Goal: Task Accomplishment & Management: Complete application form

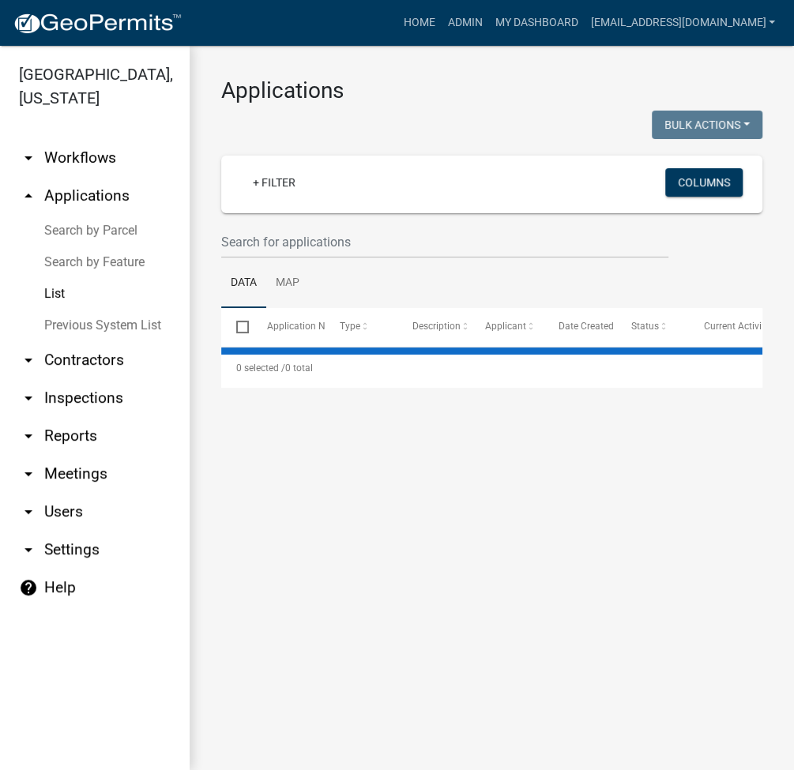
select select "2: 50"
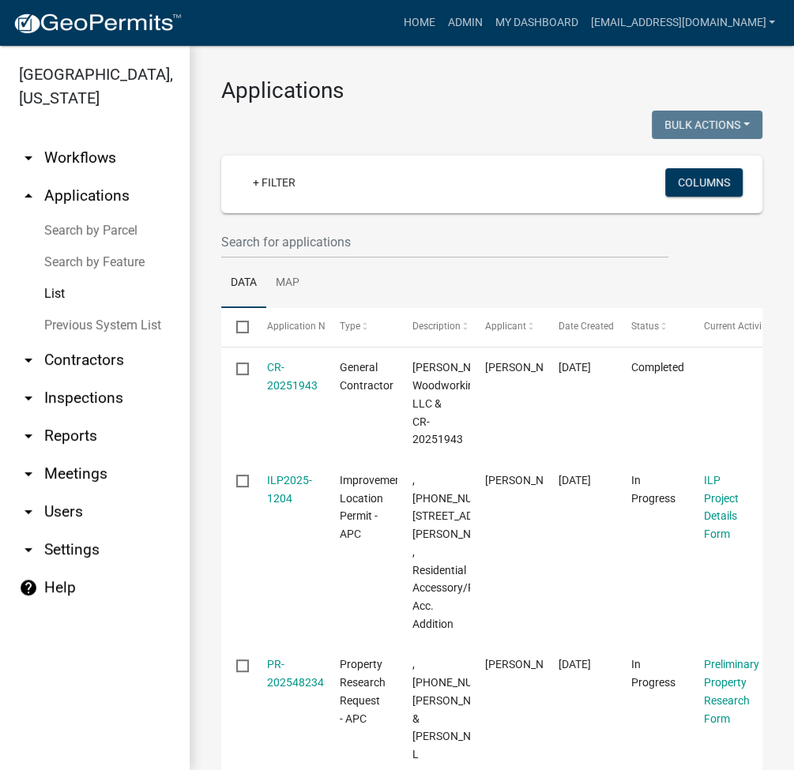
click at [456, 101] on h3 "Applications" at bounding box center [491, 90] width 541 height 27
click at [71, 231] on link "Search by Parcel" at bounding box center [95, 231] width 190 height 32
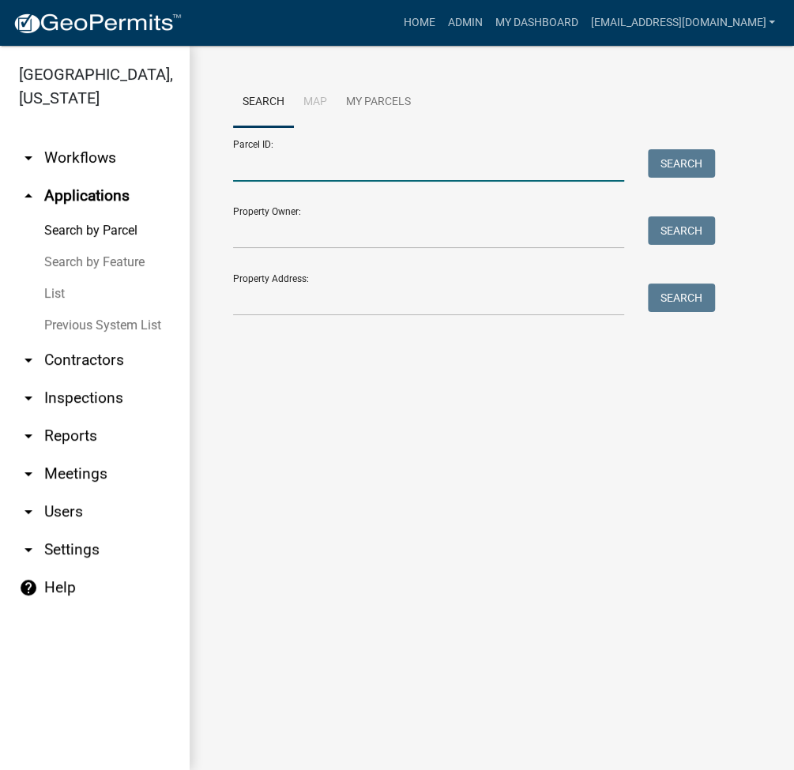
click at [352, 170] on input "Parcel ID:" at bounding box center [428, 165] width 391 height 32
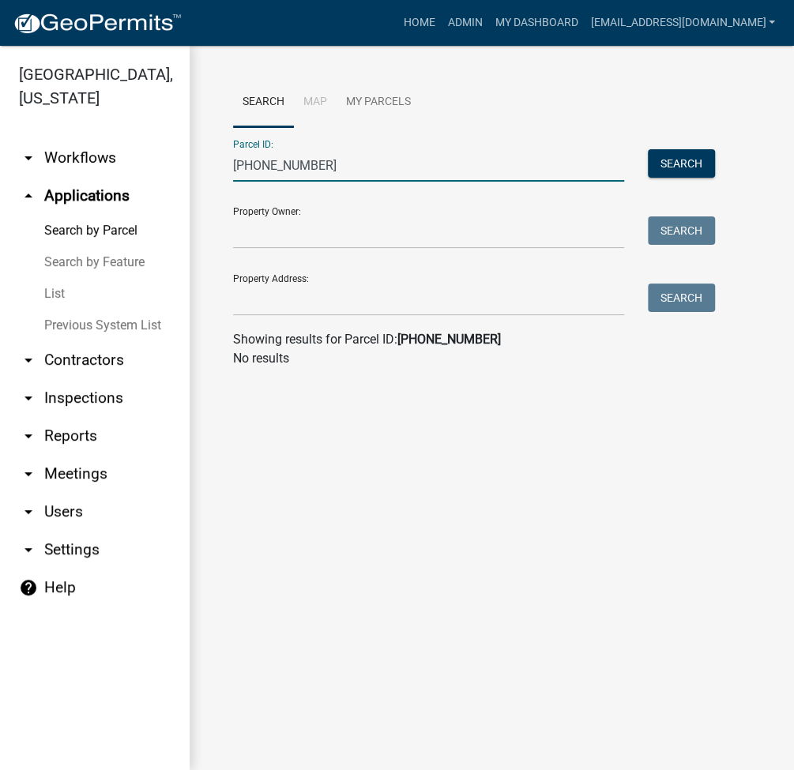
click at [240, 169] on input "011-059-002" at bounding box center [428, 165] width 391 height 32
click at [339, 154] on input "012-059-002" at bounding box center [428, 165] width 391 height 32
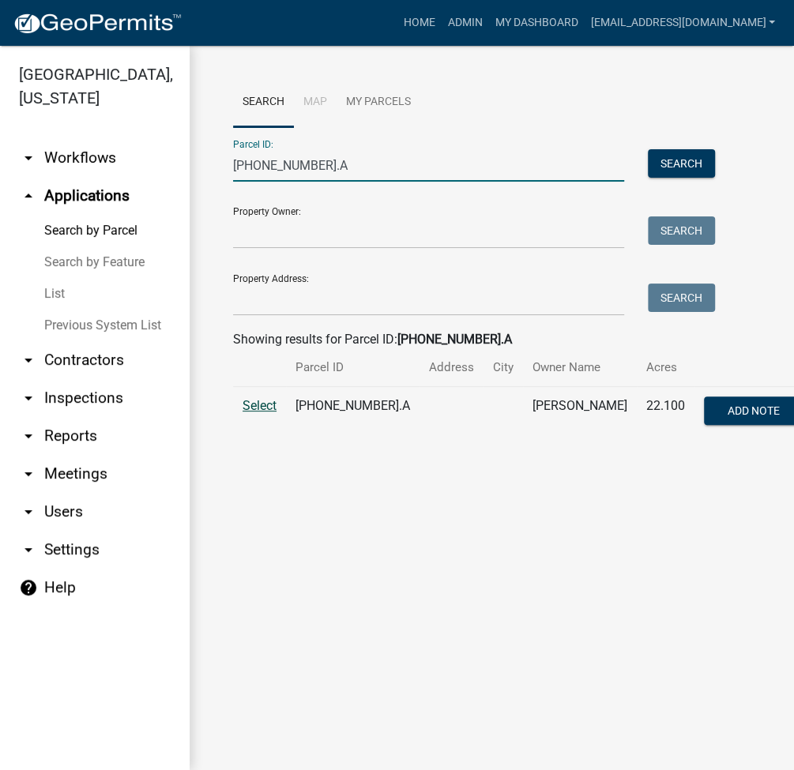
type input "012-059-134.A"
click at [268, 407] on span "Select" at bounding box center [259, 405] width 34 height 15
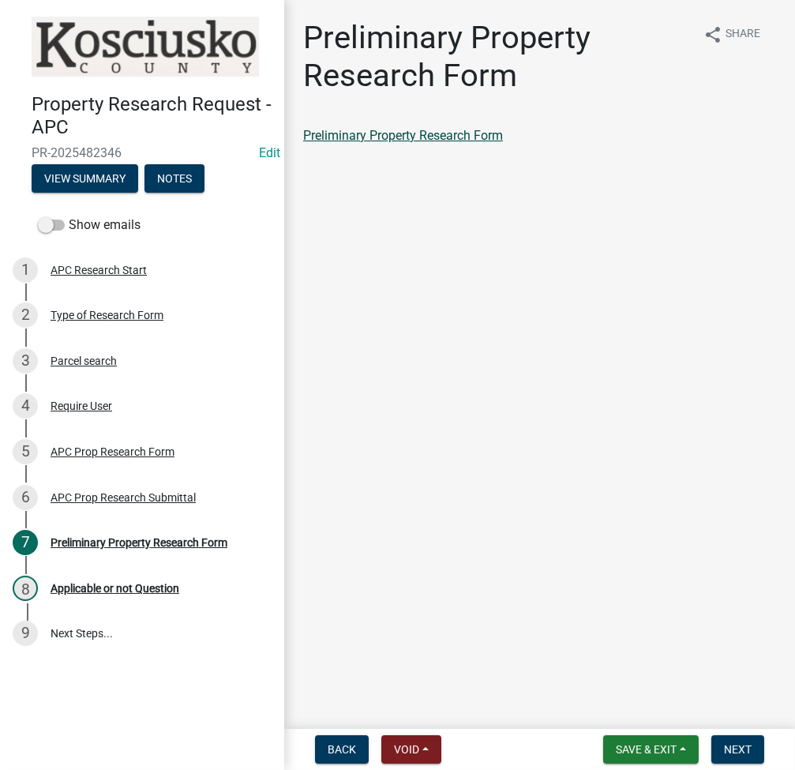
click at [450, 136] on link "Preliminary Property Research Form" at bounding box center [403, 135] width 200 height 15
click at [742, 751] on span "Next" at bounding box center [738, 749] width 28 height 13
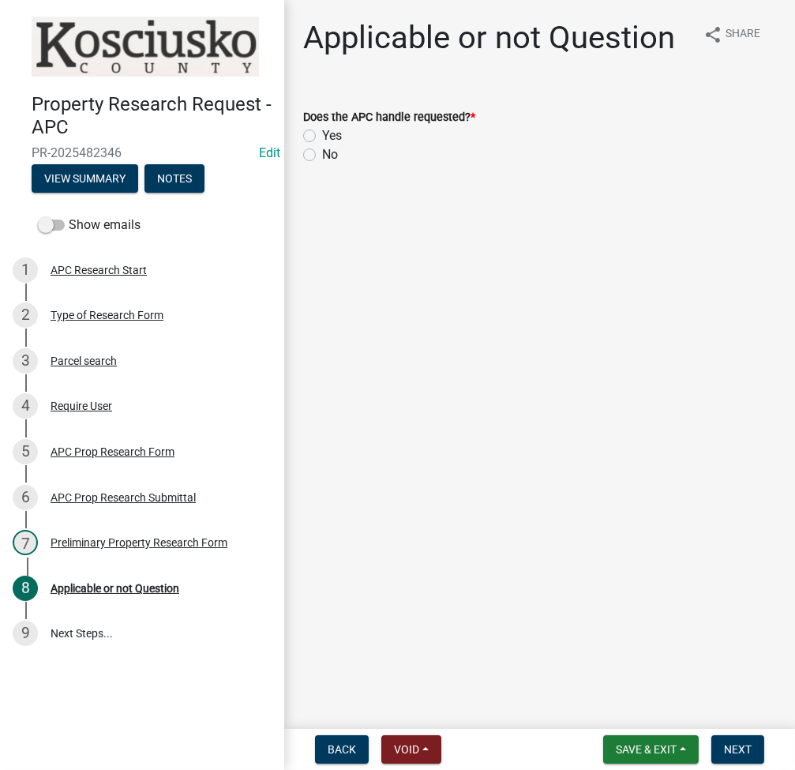
click at [322, 132] on label "Yes" at bounding box center [332, 135] width 20 height 19
click at [322, 132] on input "Yes" at bounding box center [327, 131] width 10 height 10
radio input "true"
click at [734, 746] on span "Next" at bounding box center [738, 749] width 28 height 13
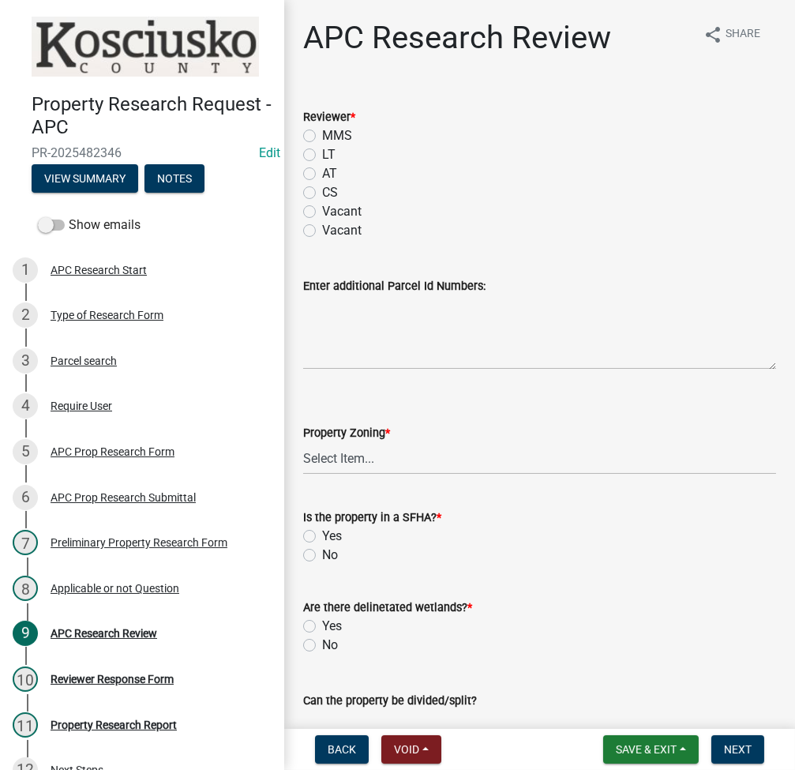
click at [322, 148] on label "LT" at bounding box center [328, 154] width 13 height 19
click at [322, 148] on input "LT" at bounding box center [327, 150] width 10 height 10
radio input "true"
click at [345, 467] on select "Select Item... Agricultural Agricultural 2 Residential Commercial Industrial 1 …" at bounding box center [539, 458] width 473 height 32
click at [303, 442] on select "Select Item... Agricultural Agricultural 2 Residential Commercial Industrial 1 …" at bounding box center [539, 458] width 473 height 32
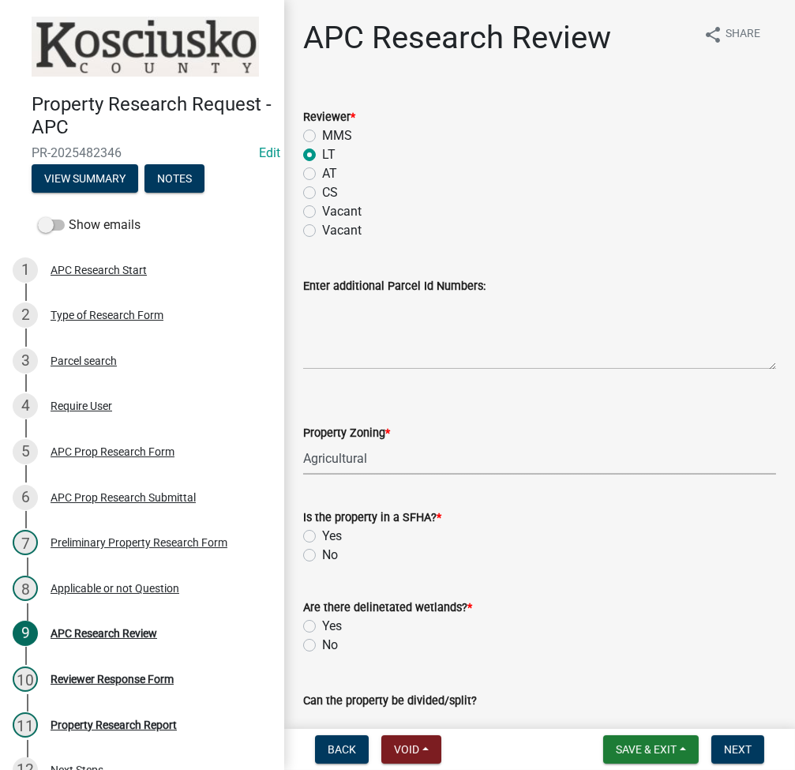
select select "fa378ffa-5b76-4540-9014-3a35c1b5764a"
click at [322, 556] on label "No" at bounding box center [330, 555] width 16 height 19
click at [322, 556] on input "No" at bounding box center [327, 551] width 10 height 10
radio input "true"
click at [322, 644] on label "No" at bounding box center [330, 645] width 16 height 19
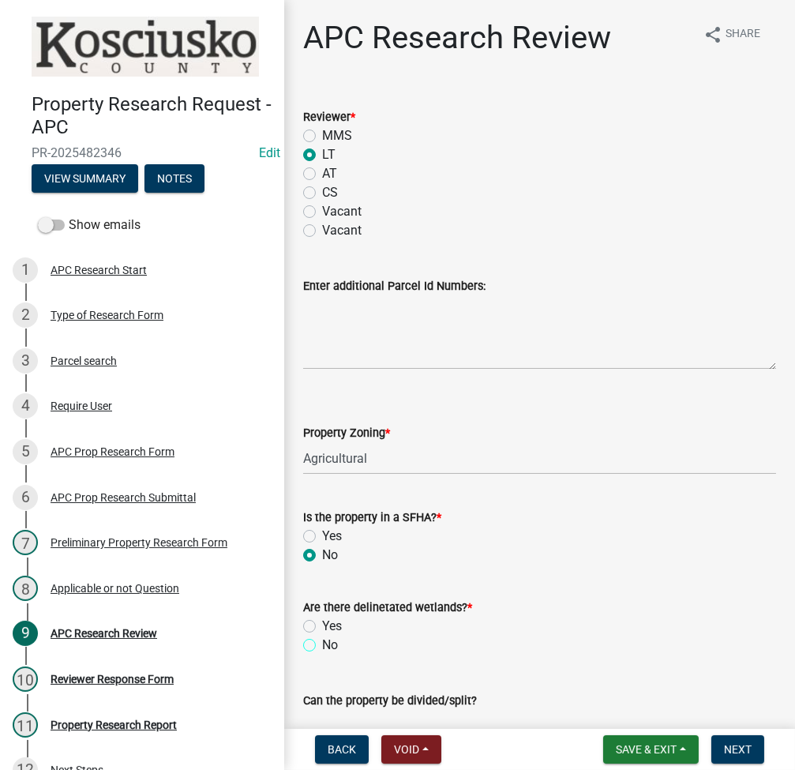
click at [322, 644] on input "No" at bounding box center [327, 641] width 10 height 10
radio input "true"
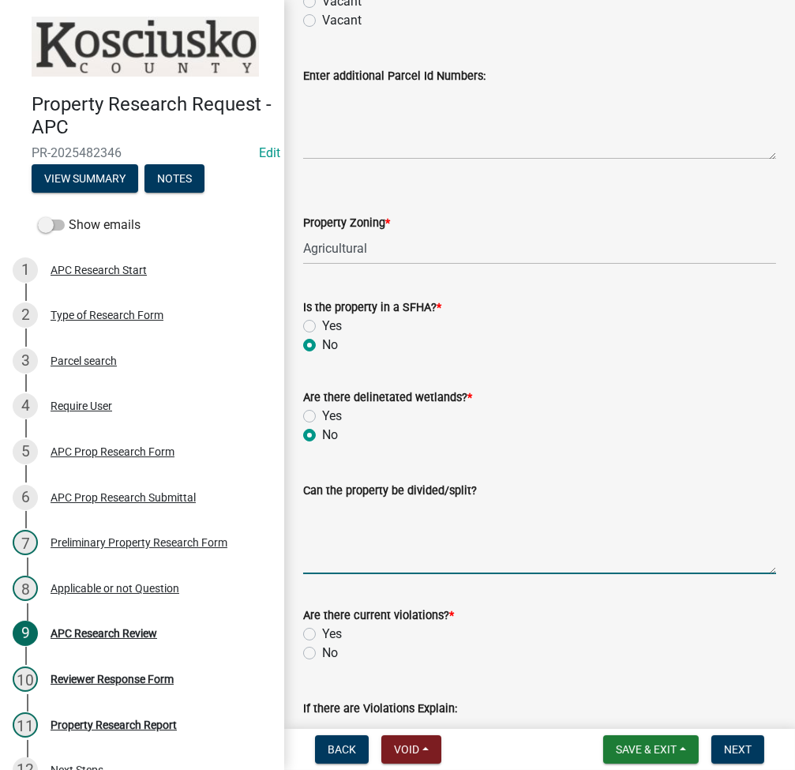
click at [420, 544] on textarea "Can the property be divided/split?" at bounding box center [539, 537] width 473 height 74
type textarea "NO"
click at [322, 648] on label "No" at bounding box center [330, 653] width 16 height 19
click at [322, 648] on input "No" at bounding box center [327, 649] width 10 height 10
radio input "true"
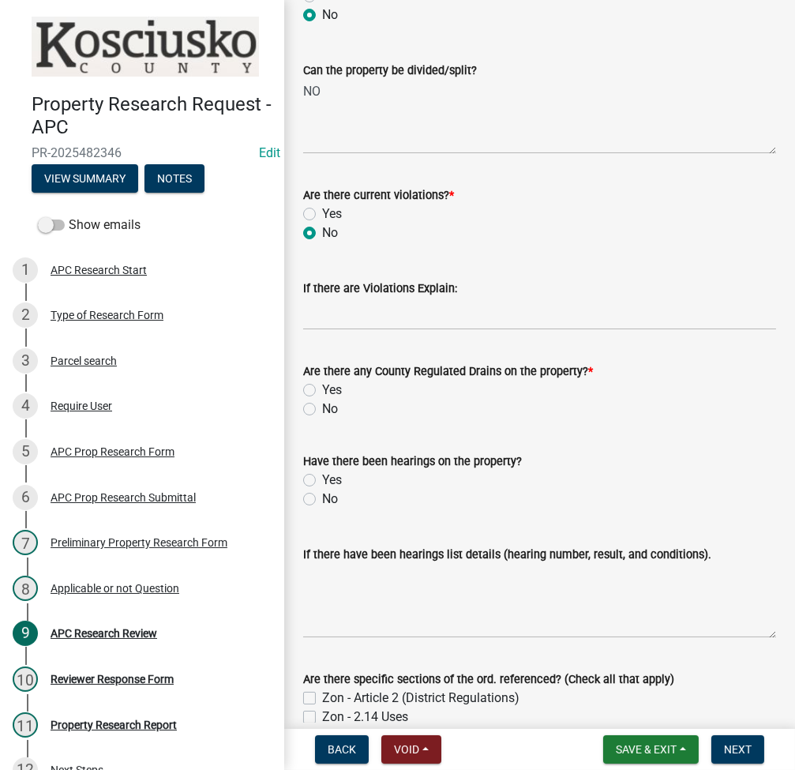
scroll to position [632, 0]
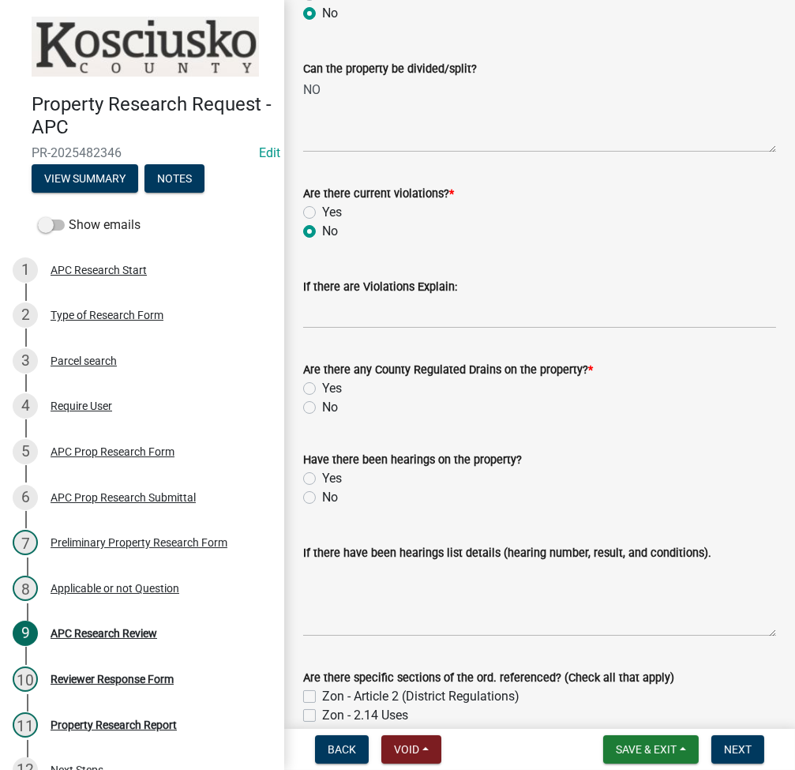
click at [322, 495] on label "No" at bounding box center [330, 497] width 16 height 19
click at [322, 495] on input "No" at bounding box center [327, 493] width 10 height 10
radio input "true"
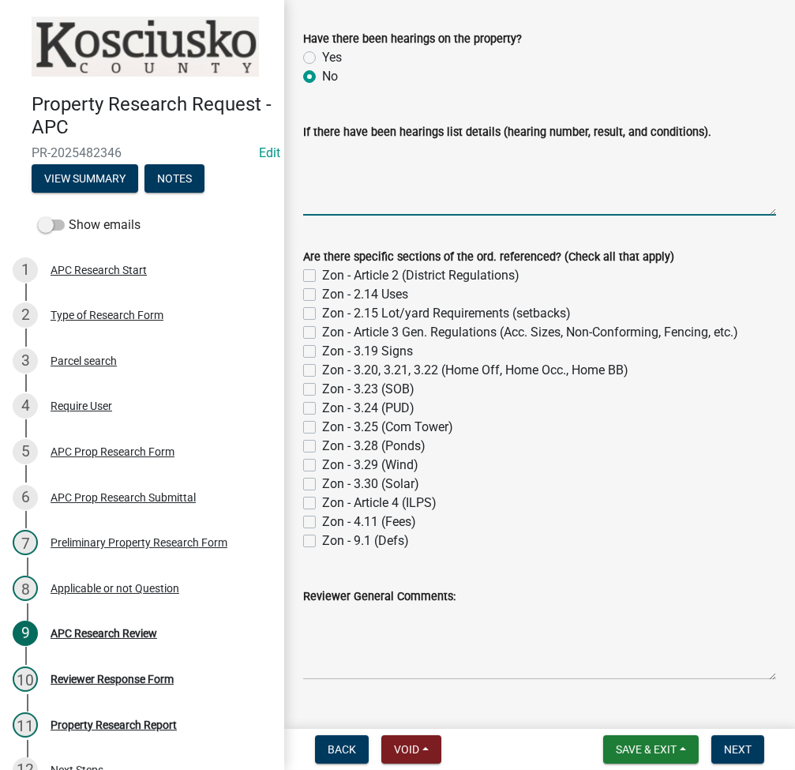
click at [361, 185] on textarea "If there have been hearings list details (hearing number, result, and condition…" at bounding box center [539, 178] width 473 height 74
click at [738, 758] on button "Next" at bounding box center [737, 749] width 53 height 28
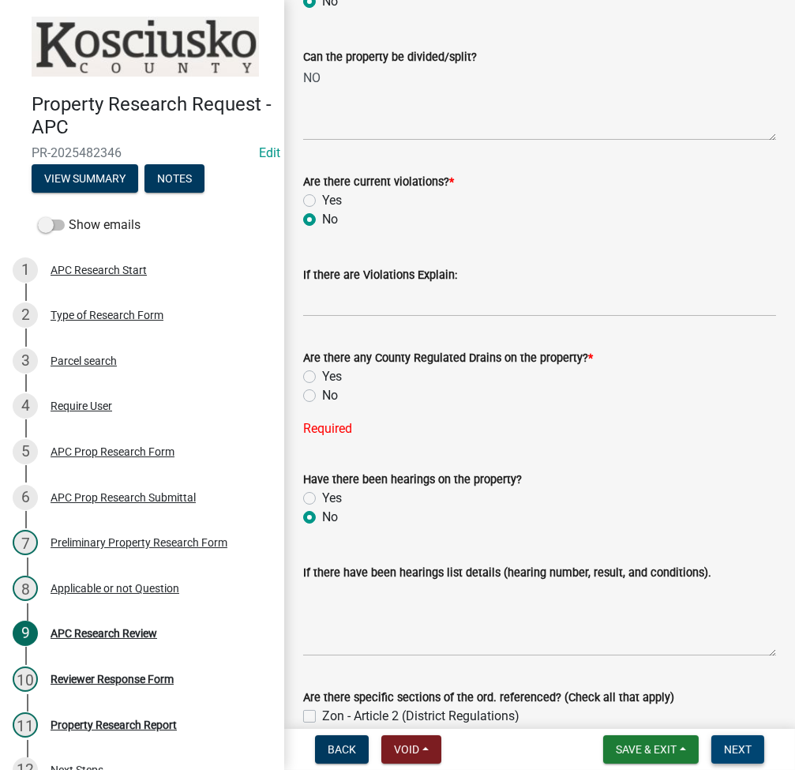
scroll to position [632, 0]
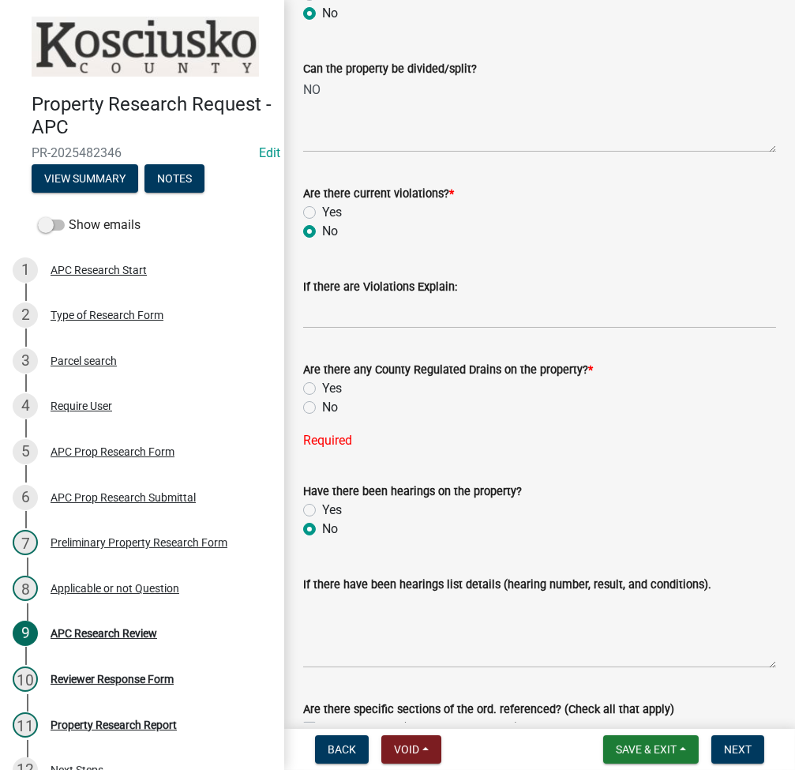
click at [322, 405] on label "No" at bounding box center [330, 407] width 16 height 19
click at [322, 405] on input "No" at bounding box center [327, 403] width 10 height 10
radio input "true"
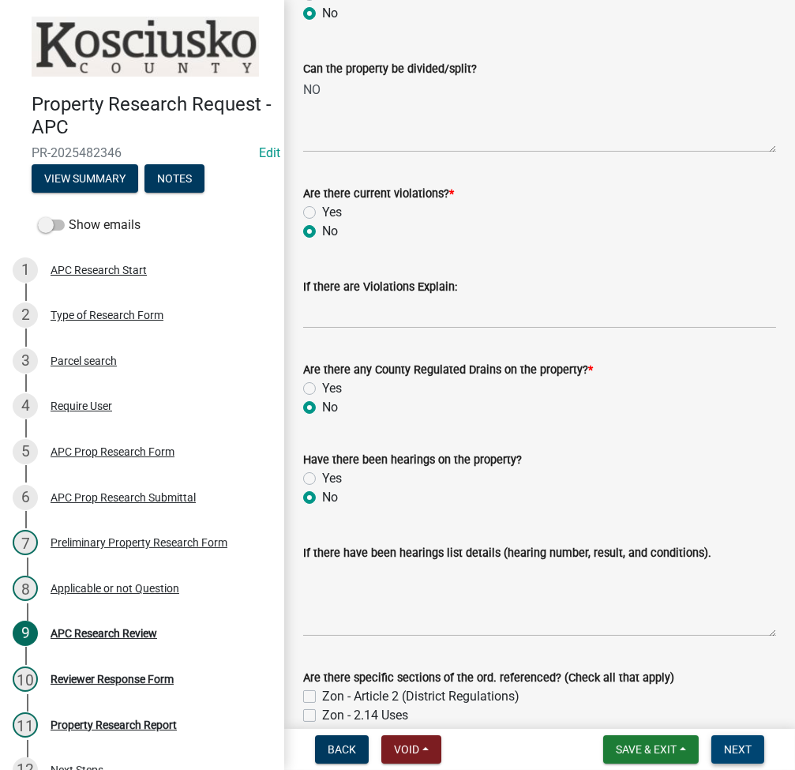
click at [756, 753] on button "Next" at bounding box center [737, 749] width 53 height 28
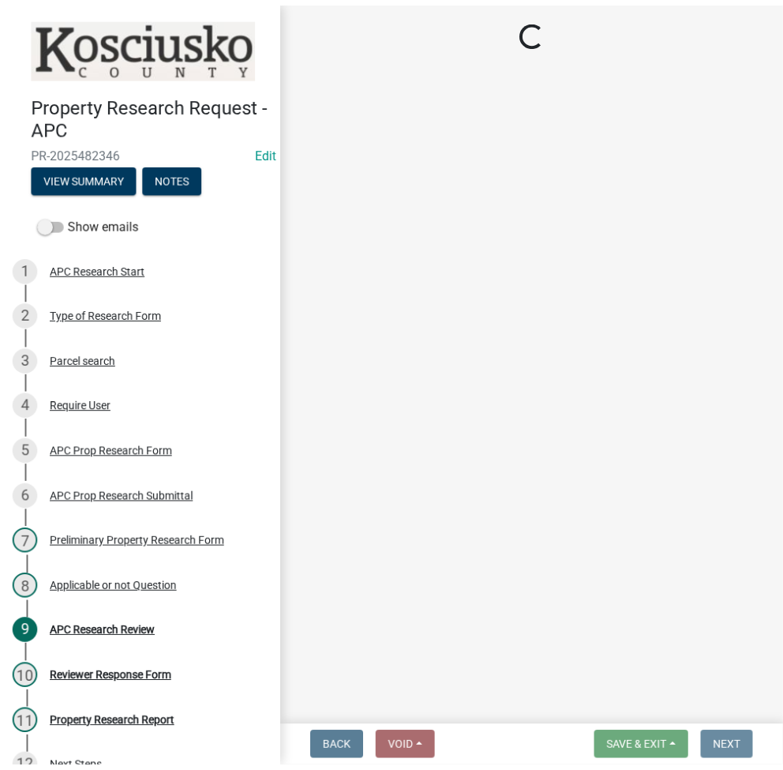
scroll to position [0, 0]
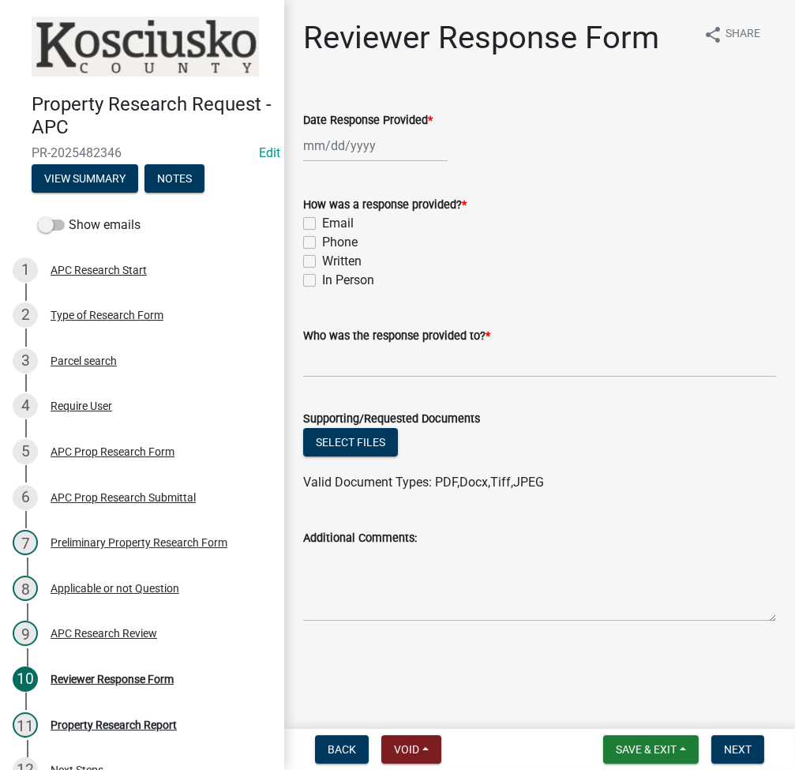
click at [354, 141] on div at bounding box center [375, 145] width 145 height 32
select select "9"
select select "2025"
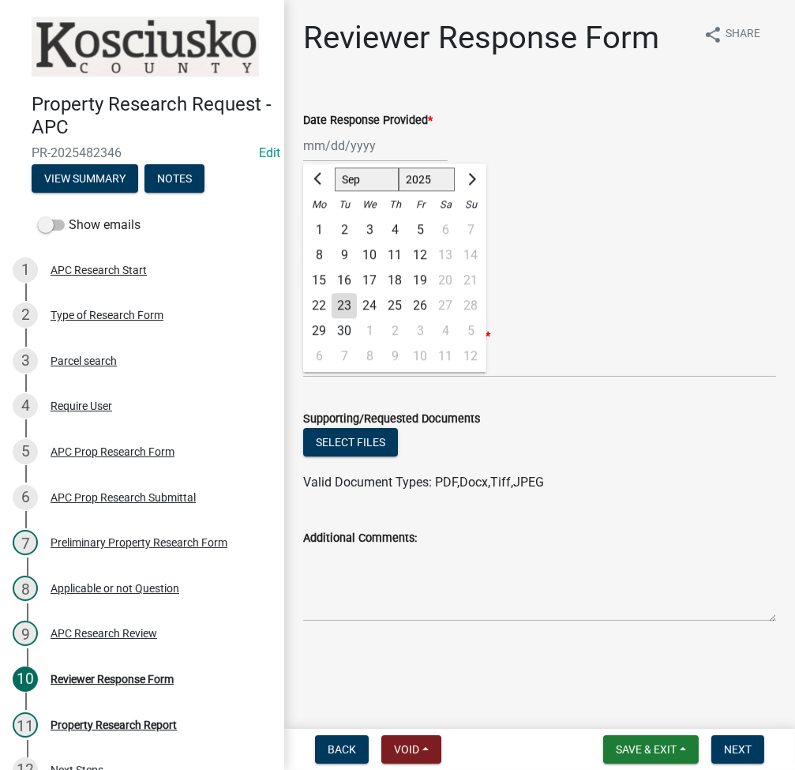
click at [340, 305] on div "23" at bounding box center [344, 305] width 25 height 25
type input "09/23/2025"
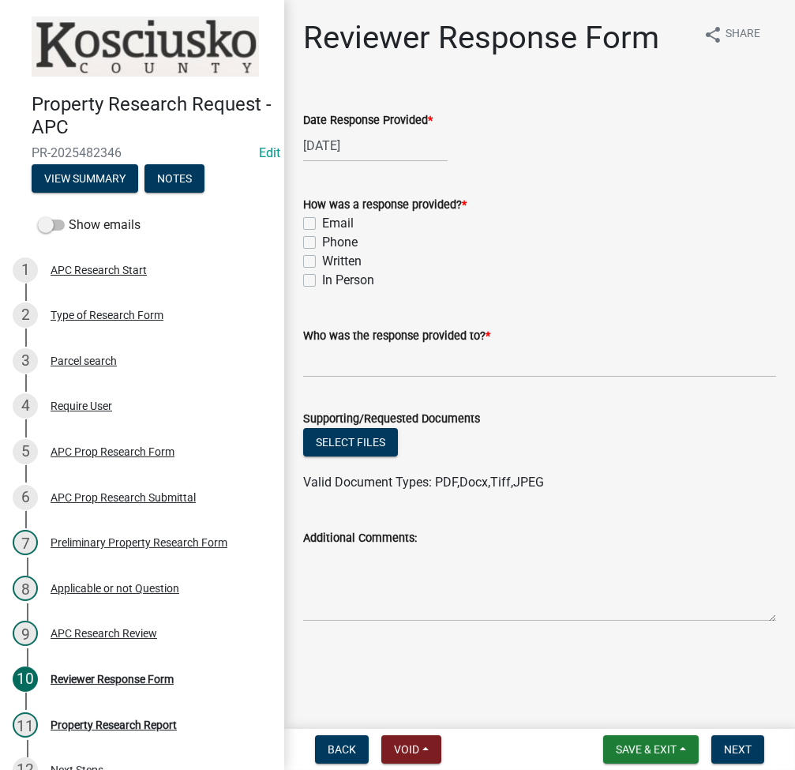
click at [322, 224] on label "Email" at bounding box center [338, 223] width 32 height 19
click at [322, 224] on input "Email" at bounding box center [327, 219] width 10 height 10
checkbox input "true"
checkbox input "false"
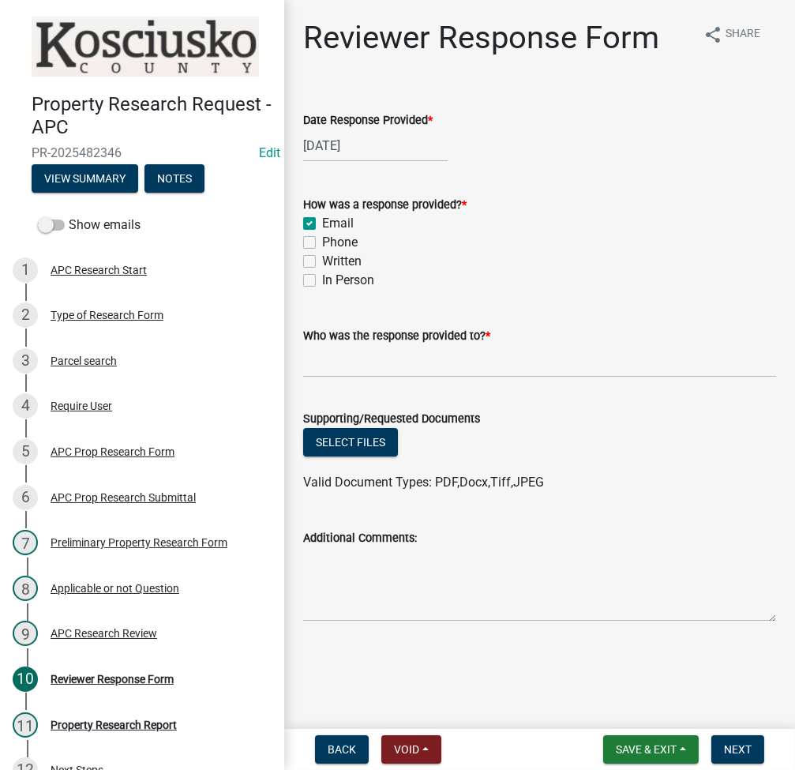
checkbox input "false"
click at [360, 354] on input "Who was the response provided to? *" at bounding box center [539, 361] width 473 height 32
paste input "011-067-001.C"
type input "0"
type input "ANDREW ELDRIDGE"
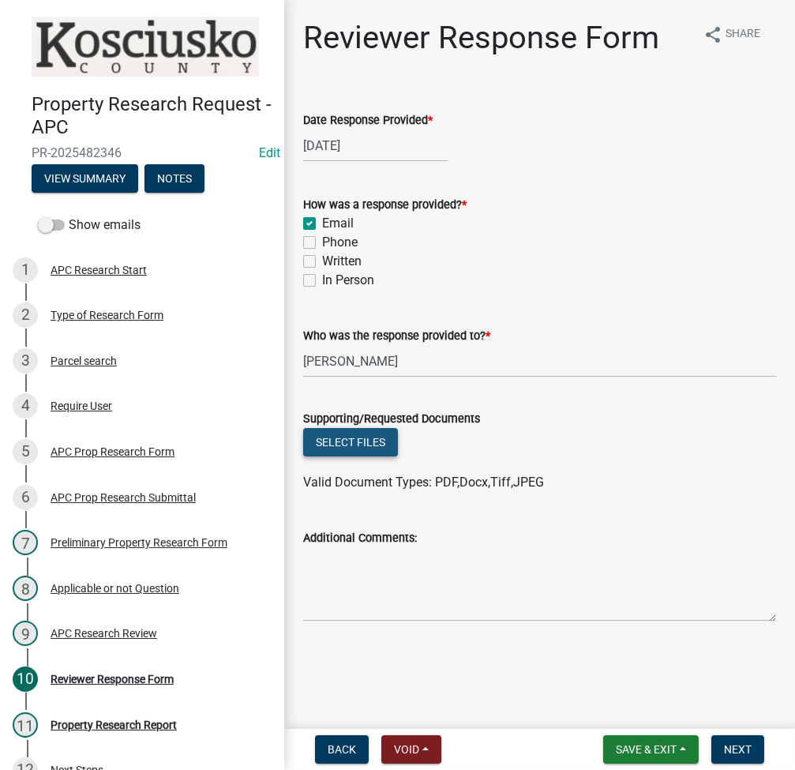
click at [342, 437] on button "Select files" at bounding box center [350, 442] width 95 height 28
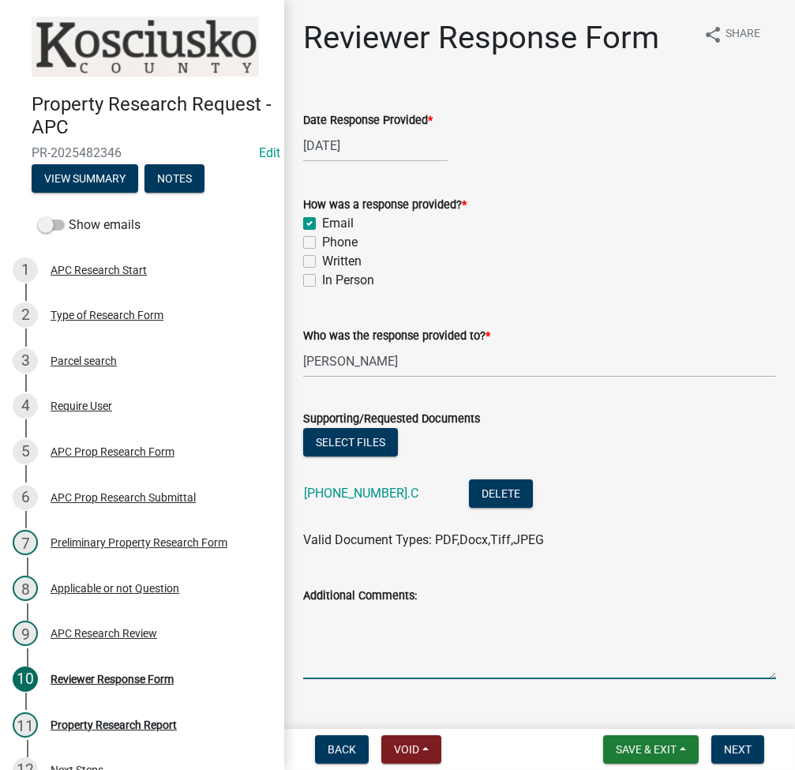
click at [418, 625] on textarea "Additional Comments:" at bounding box center [539, 642] width 473 height 74
type textarea "attached is the only permit on this tract for a deck"
click at [746, 747] on span "Next" at bounding box center [738, 749] width 28 height 13
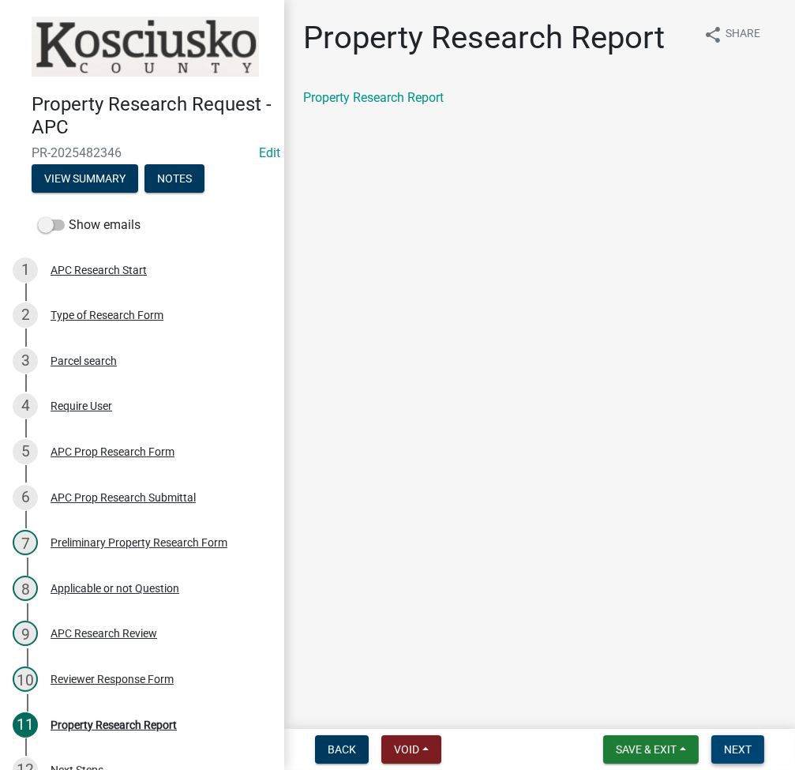
click at [743, 753] on span "Next" at bounding box center [738, 749] width 28 height 13
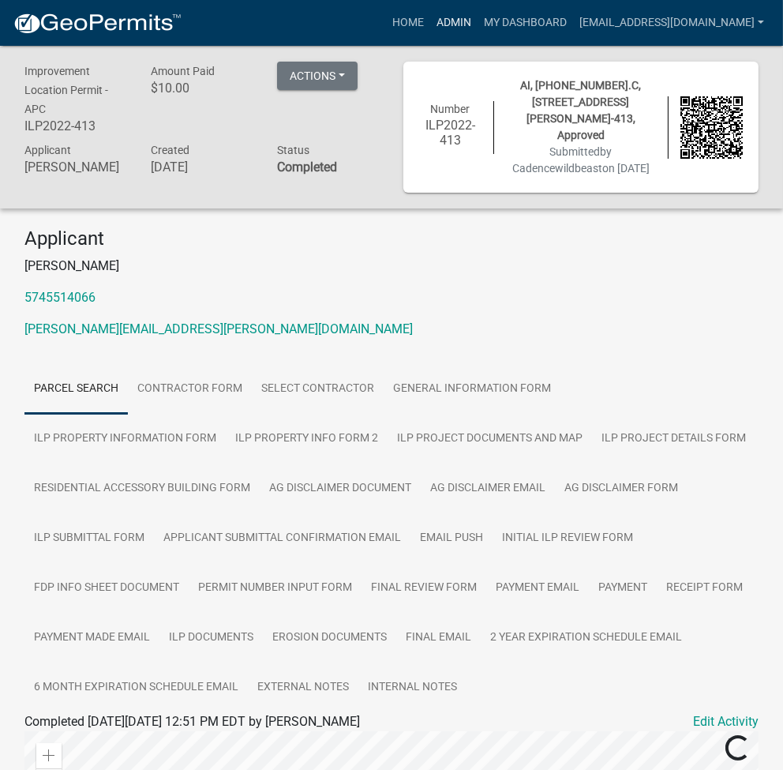
click at [478, 13] on link "Admin" at bounding box center [453, 23] width 47 height 30
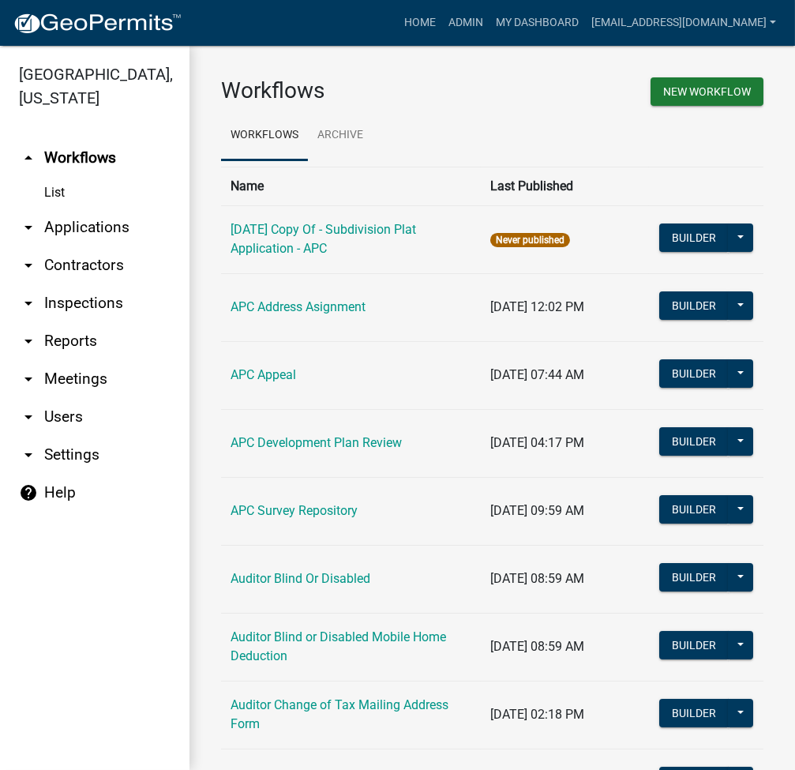
click at [111, 231] on link "arrow_drop_down Applications" at bounding box center [95, 227] width 190 height 38
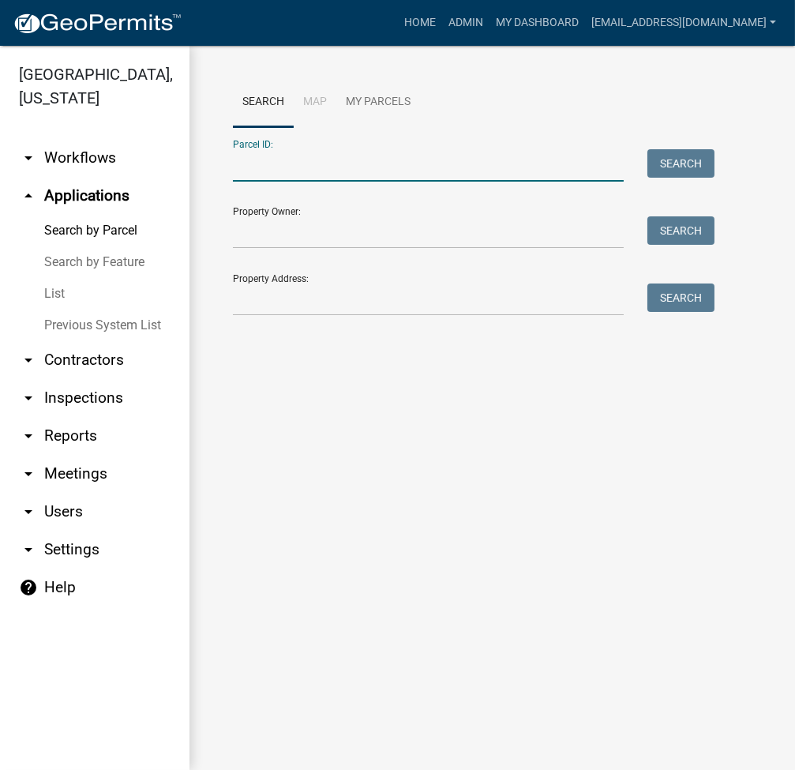
click at [280, 173] on input "Parcel ID:" at bounding box center [428, 165] width 391 height 32
paste input "011-067-001.C"
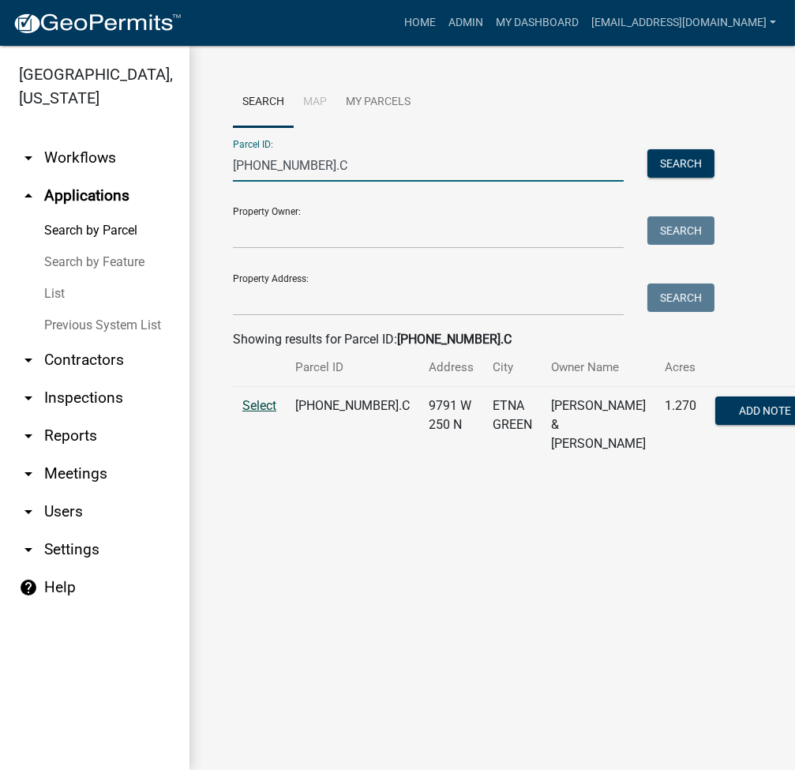
type input "011-067-001.C"
click at [251, 413] on span "Select" at bounding box center [259, 405] width 34 height 15
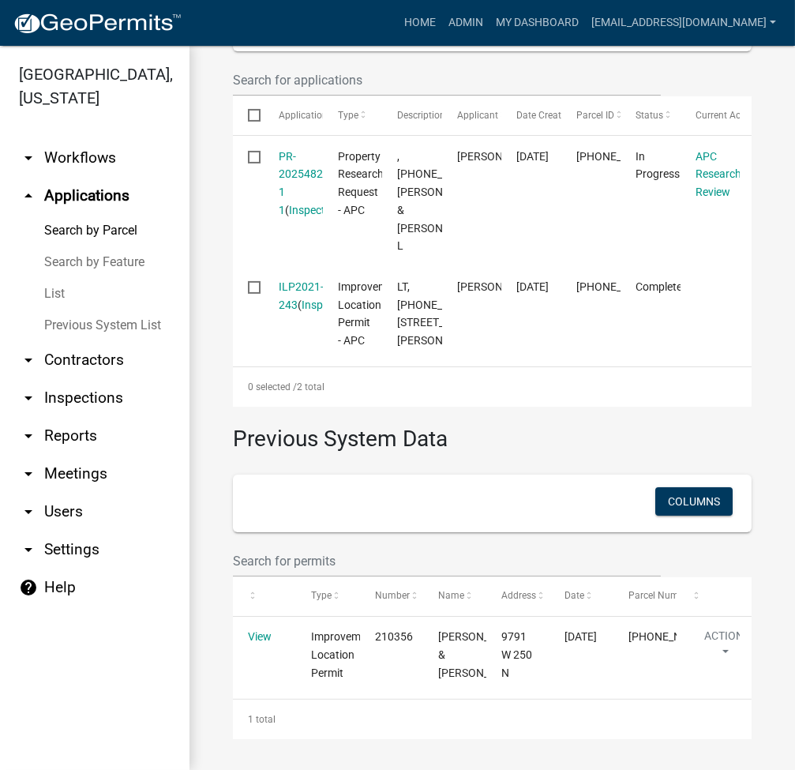
scroll to position [742, 0]
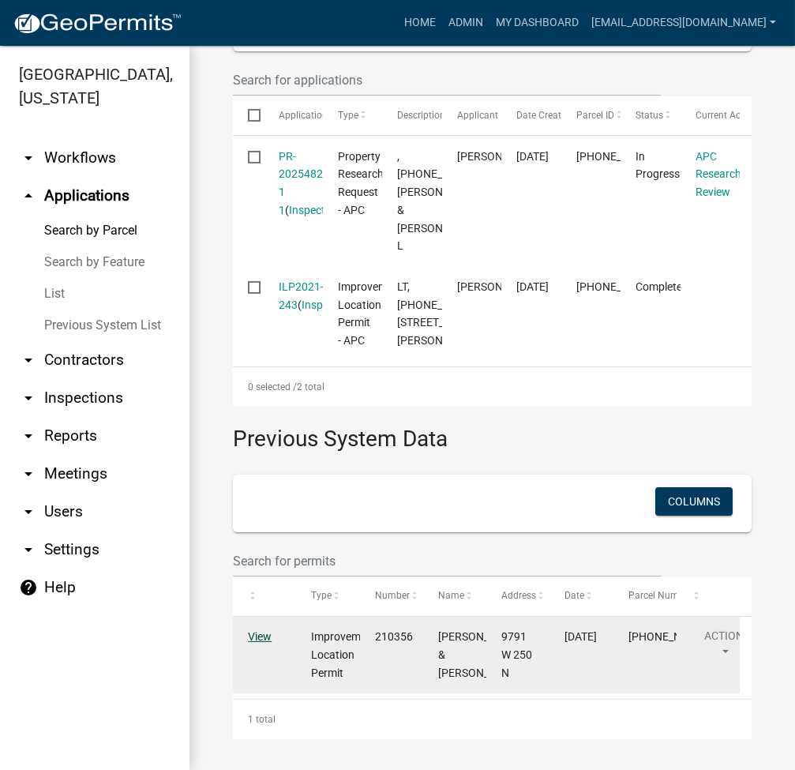
click at [257, 630] on link "View" at bounding box center [260, 636] width 24 height 13
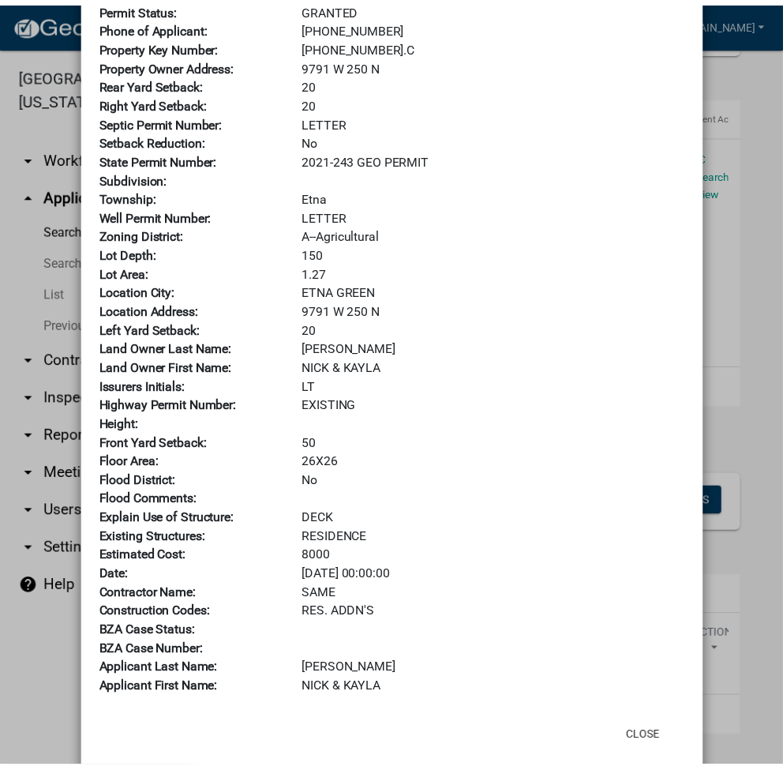
scroll to position [0, 0]
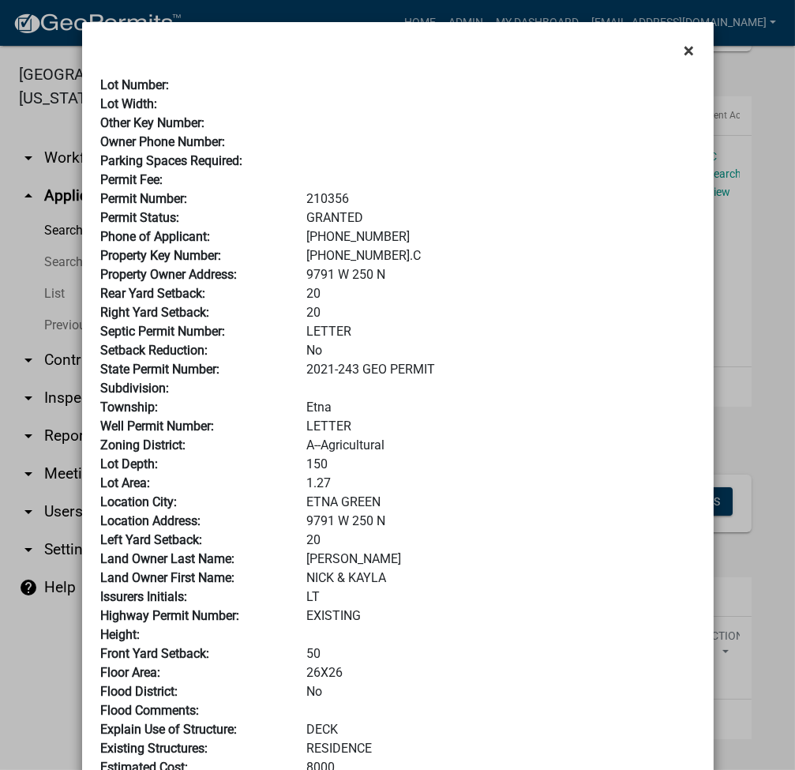
click at [685, 49] on span "×" at bounding box center [690, 50] width 10 height 22
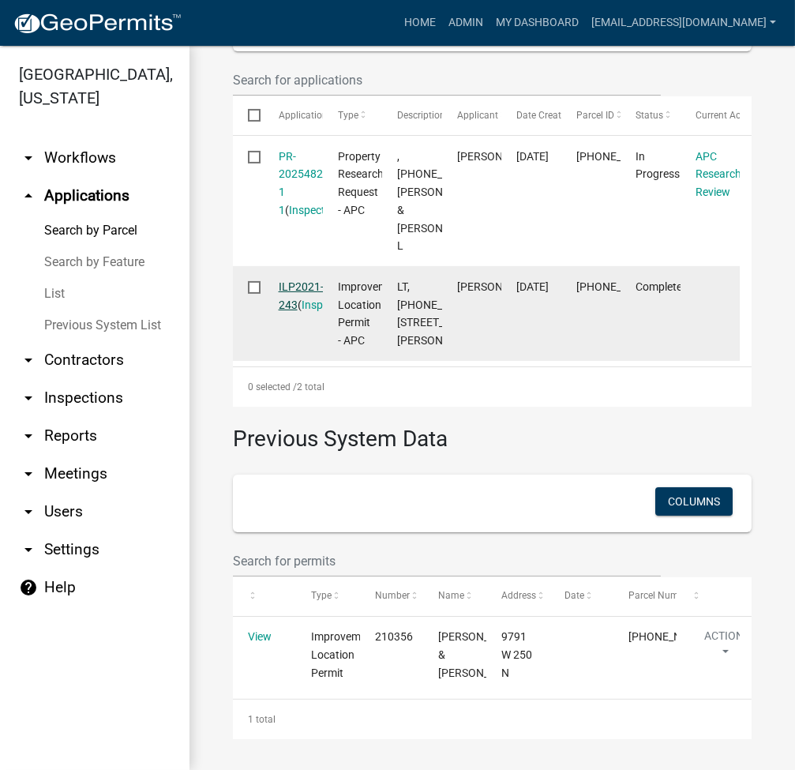
click at [296, 280] on link "ILP2021-243" at bounding box center [301, 295] width 45 height 31
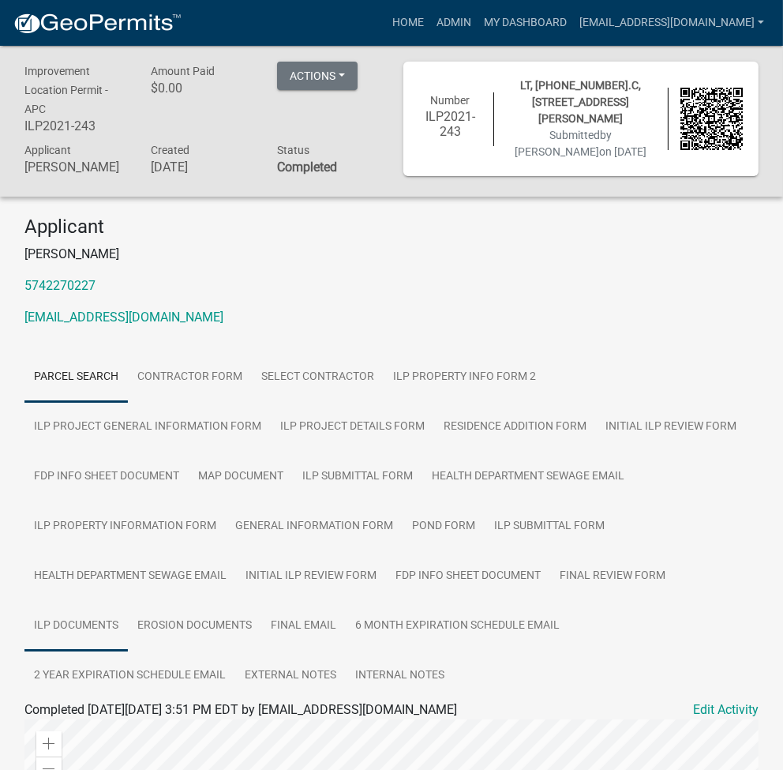
click at [75, 617] on link "ILP Documents" at bounding box center [75, 626] width 103 height 51
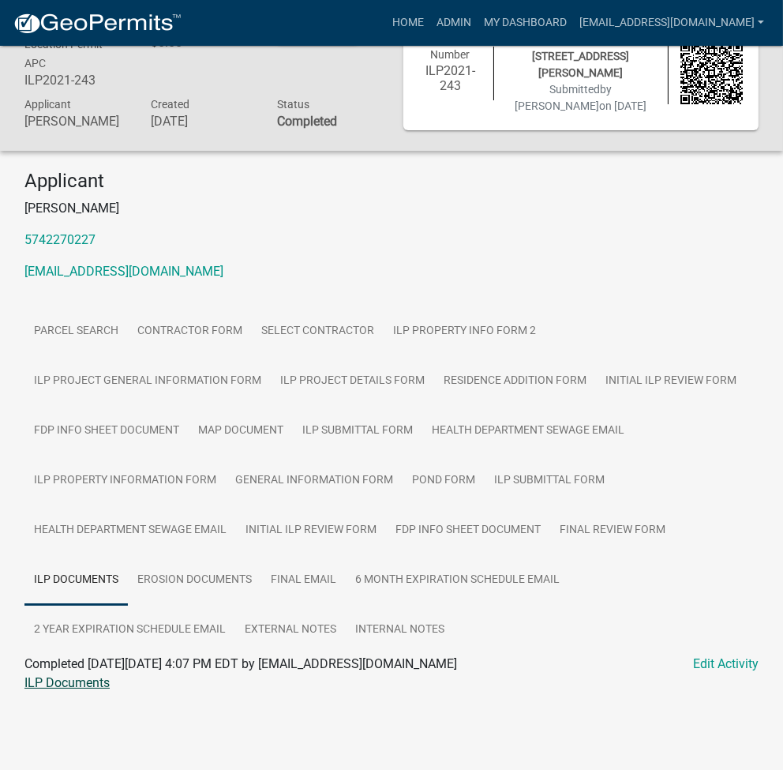
click at [71, 677] on link "ILP Documents" at bounding box center [66, 682] width 85 height 15
click at [358, 377] on link "ILP Project Details Form" at bounding box center [352, 381] width 163 height 51
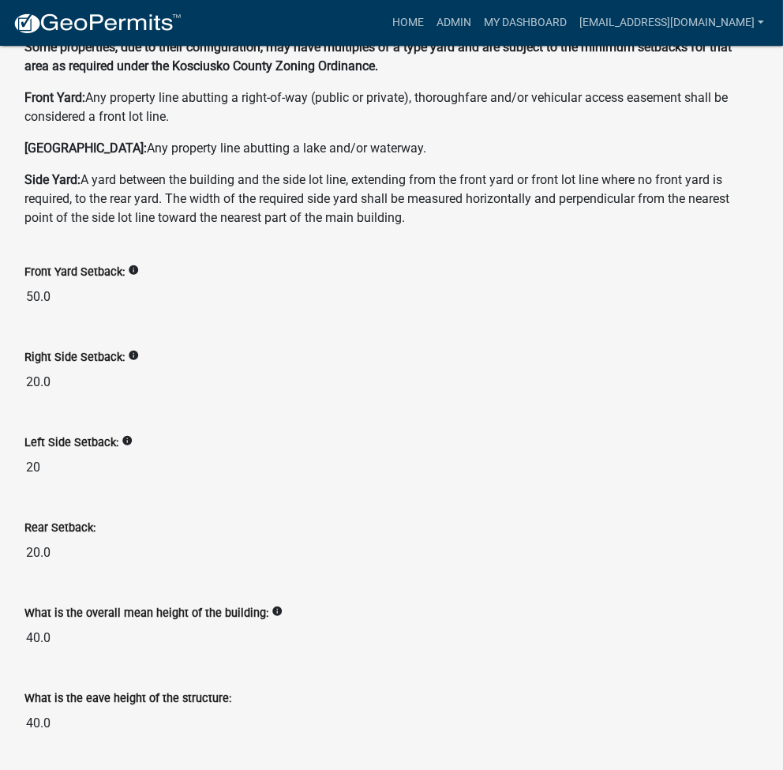
scroll to position [0, 0]
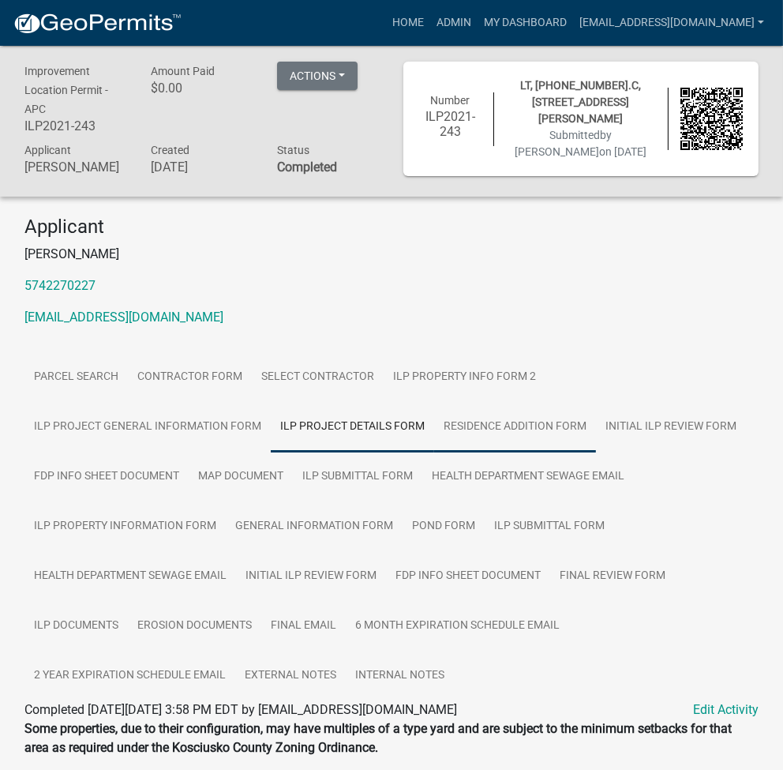
click at [543, 427] on link "Residence Addition Form" at bounding box center [515, 427] width 162 height 51
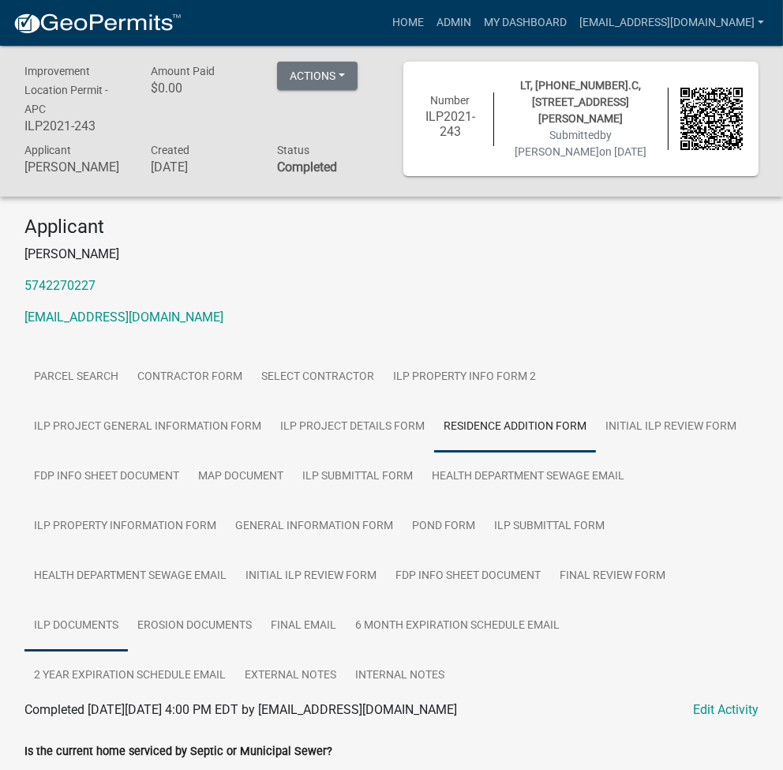
click at [55, 627] on link "ILP Documents" at bounding box center [75, 626] width 103 height 51
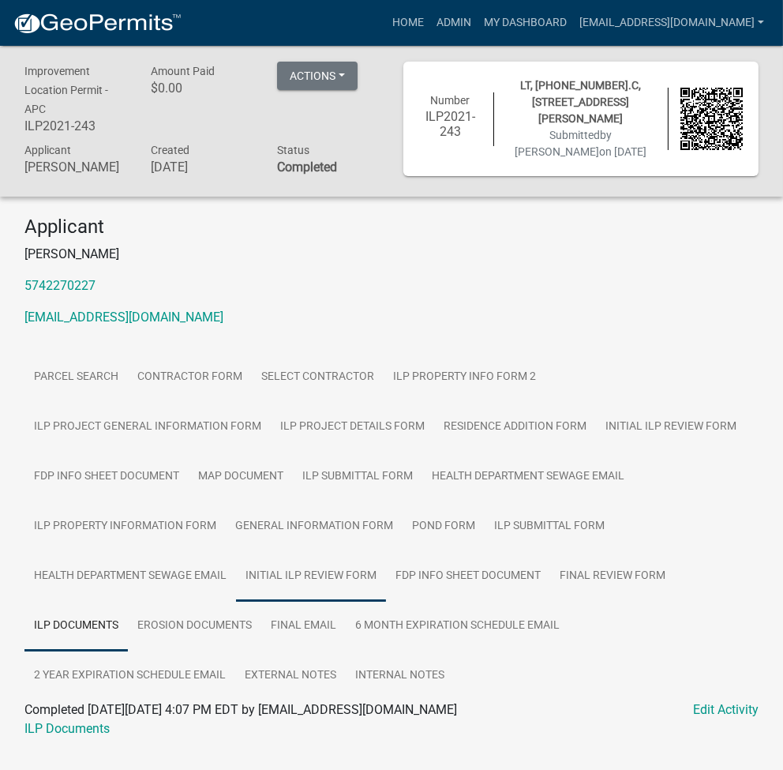
scroll to position [46, 0]
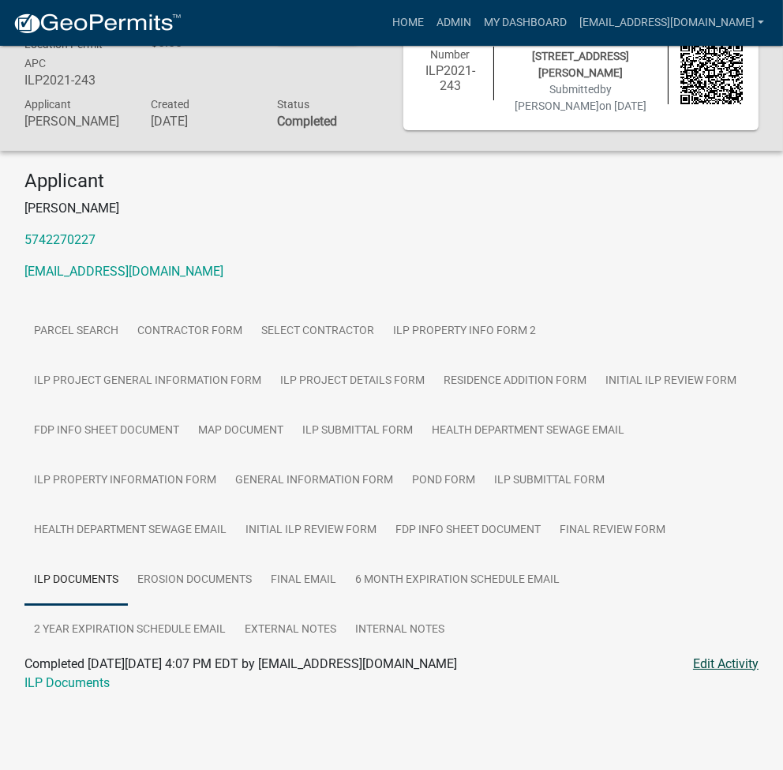
click at [731, 669] on link "Edit Activity" at bounding box center [726, 664] width 66 height 19
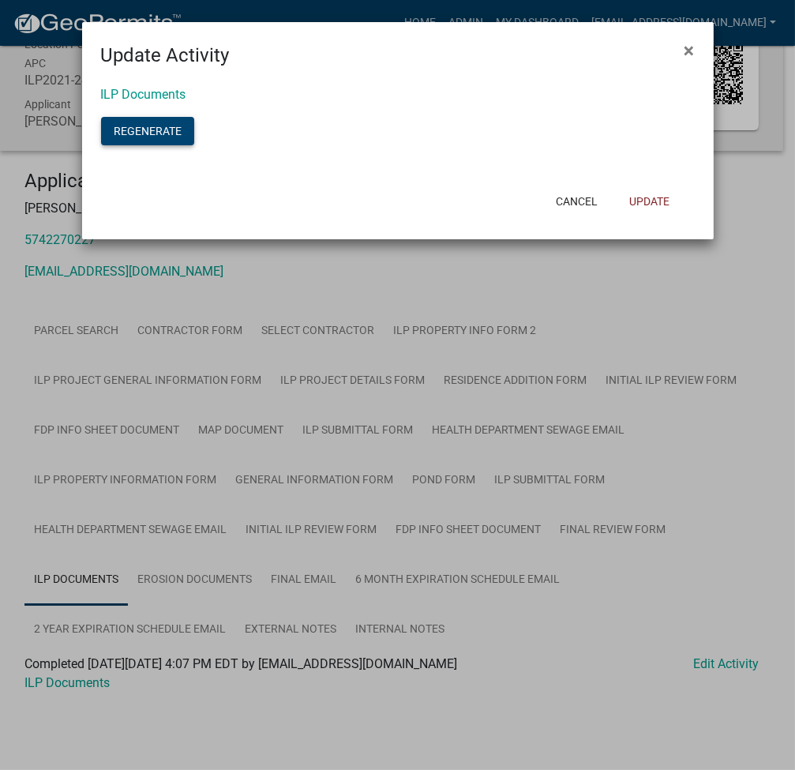
click at [152, 130] on button "Regenerate" at bounding box center [147, 131] width 93 height 28
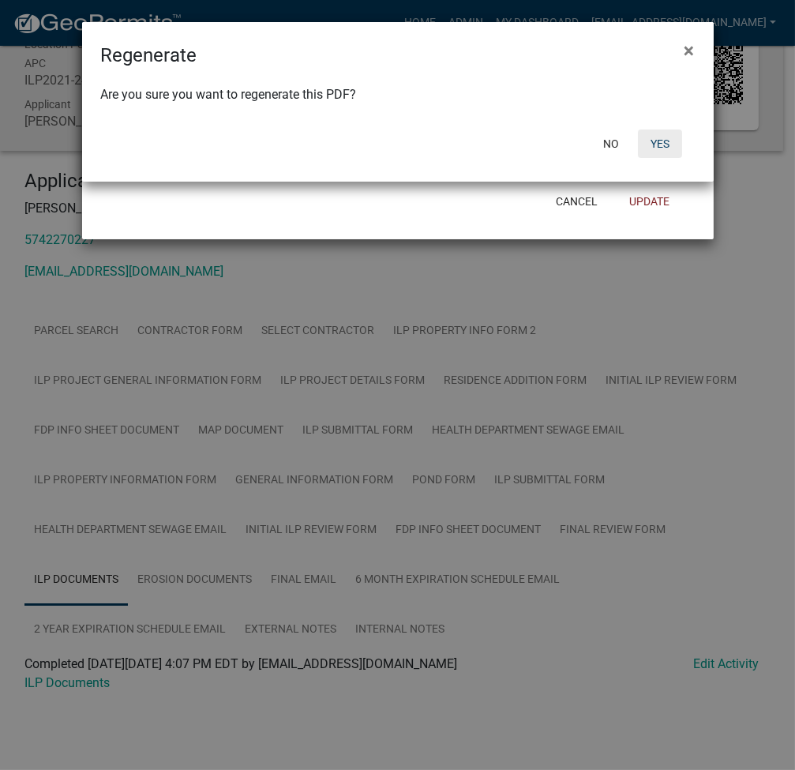
click at [668, 138] on button "Yes" at bounding box center [660, 143] width 44 height 28
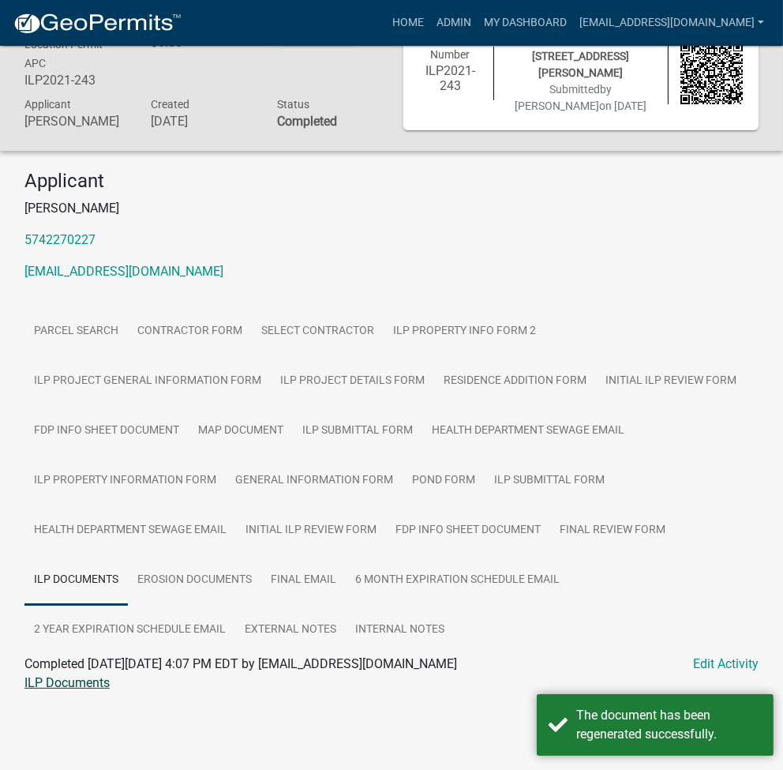
click at [67, 682] on link "ILP Documents" at bounding box center [66, 682] width 85 height 15
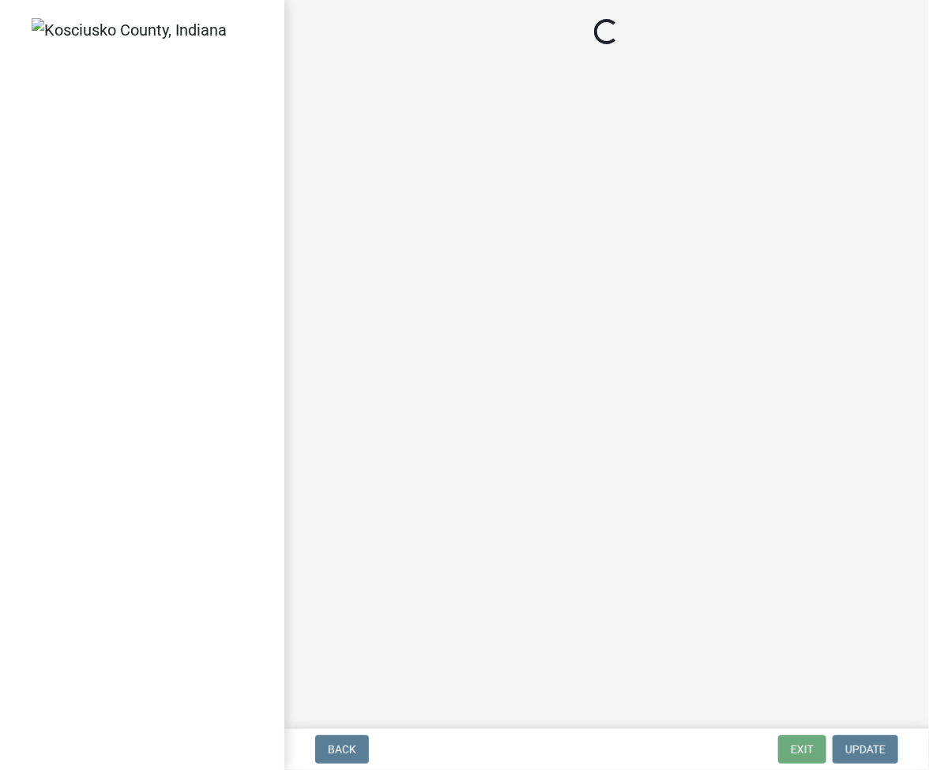
select select "c872cdc8-ca01-49f1-a213-e4b05fa58cd2"
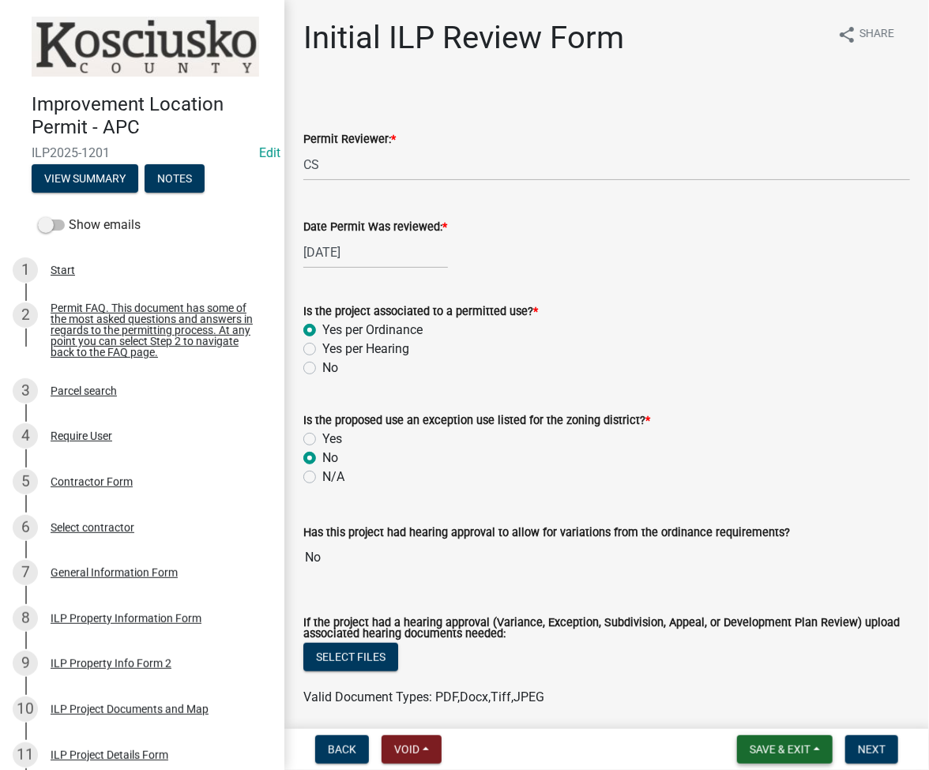
click at [770, 746] on span "Save & Exit" at bounding box center [779, 749] width 61 height 13
click at [769, 711] on button "Save & Exit" at bounding box center [769, 708] width 126 height 38
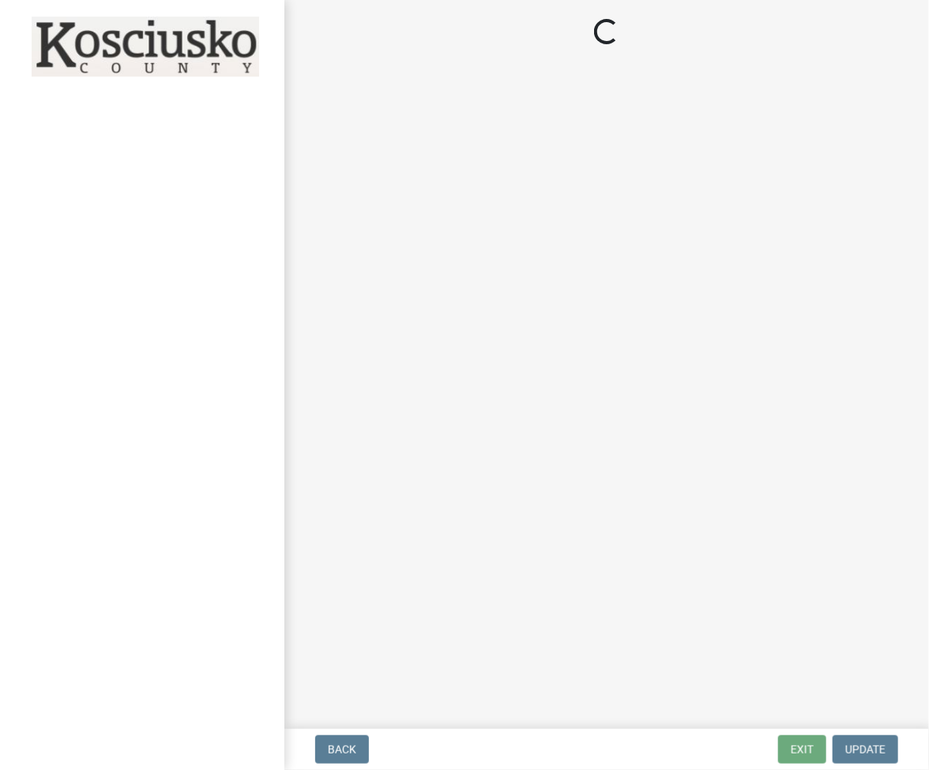
select select "c872cdc8-ca01-49f1-a213-e4b05fa58cd2"
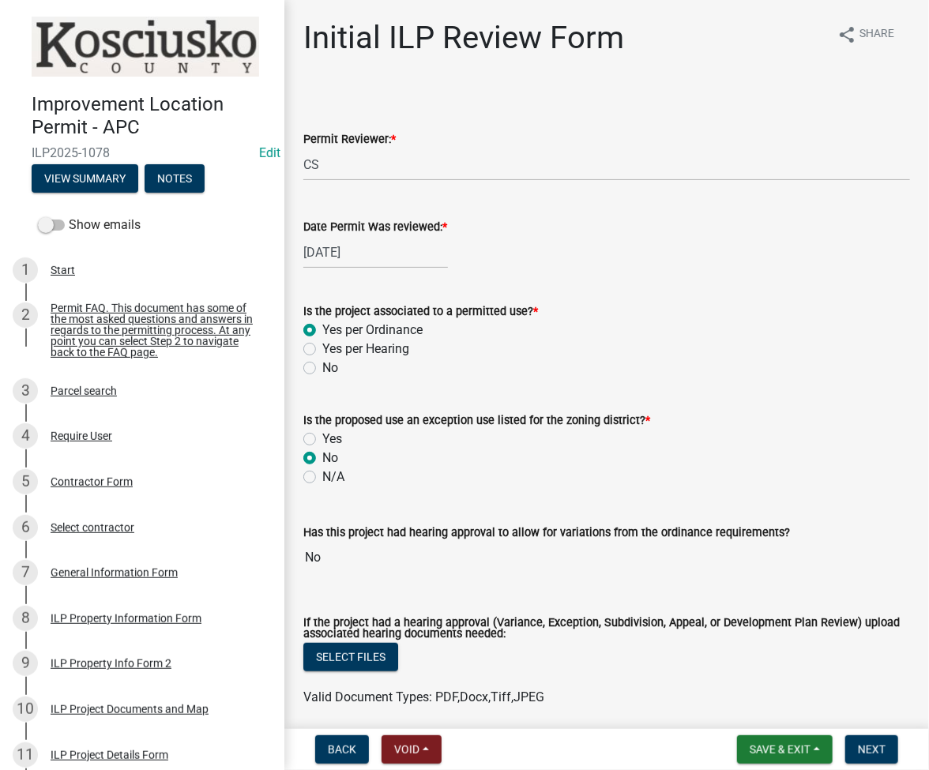
click at [773, 764] on nav "Back Void Withdraw Lock Expire Void Save & Exit Save Save & Exit Next" at bounding box center [606, 749] width 644 height 41
click at [778, 745] on span "Save & Exit" at bounding box center [779, 749] width 61 height 13
click at [771, 713] on button "Save & Exit" at bounding box center [769, 708] width 126 height 38
click at [771, 751] on span "Save & Exit" at bounding box center [779, 749] width 61 height 13
click at [771, 719] on button "Save & Exit" at bounding box center [769, 708] width 126 height 38
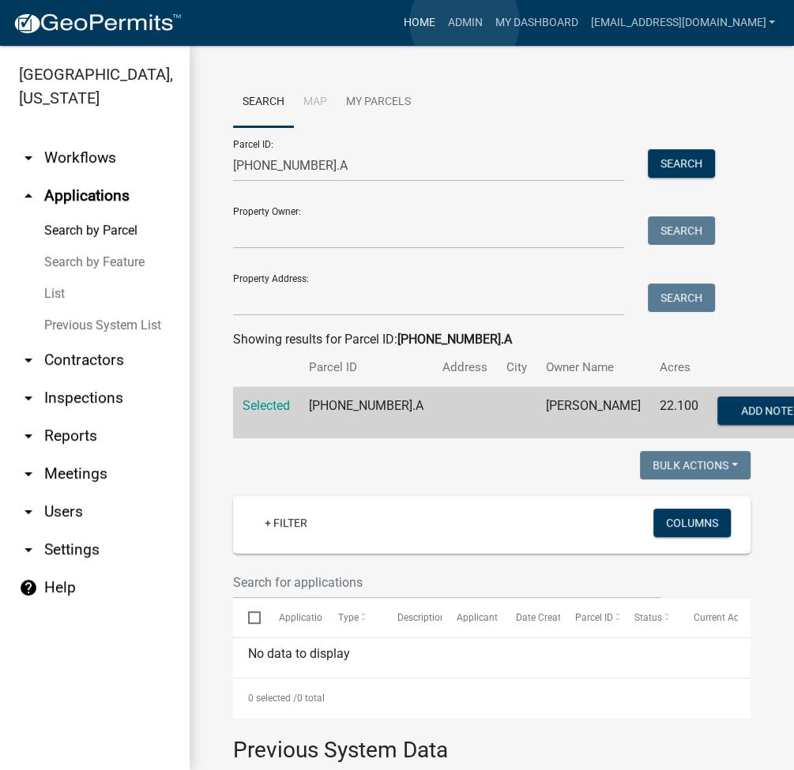
drag, startPoint x: 0, startPoint y: 0, endPoint x: 464, endPoint y: 23, distance: 464.9
click at [441, 23] on link "Home" at bounding box center [418, 23] width 44 height 30
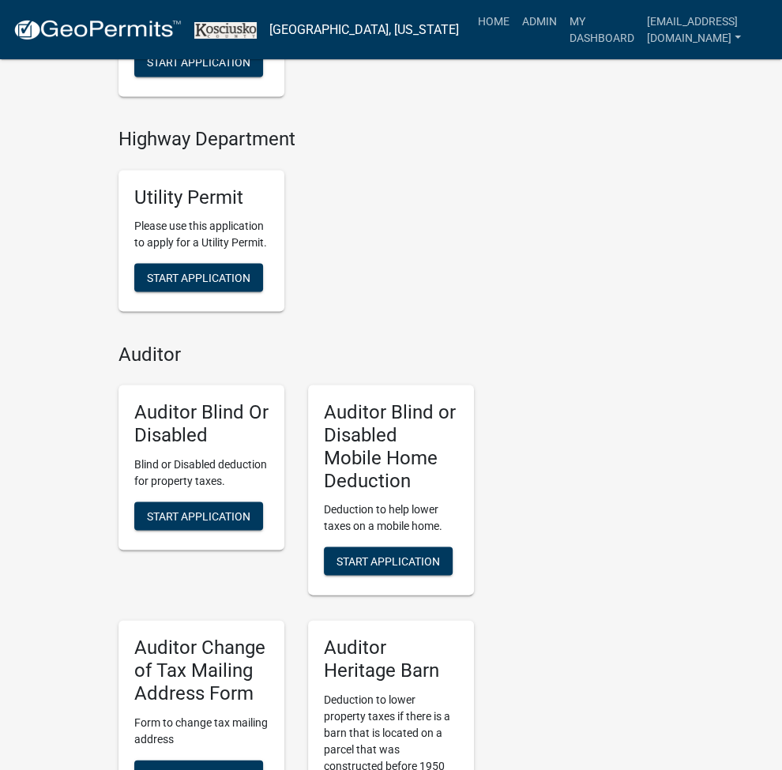
scroll to position [3897, 0]
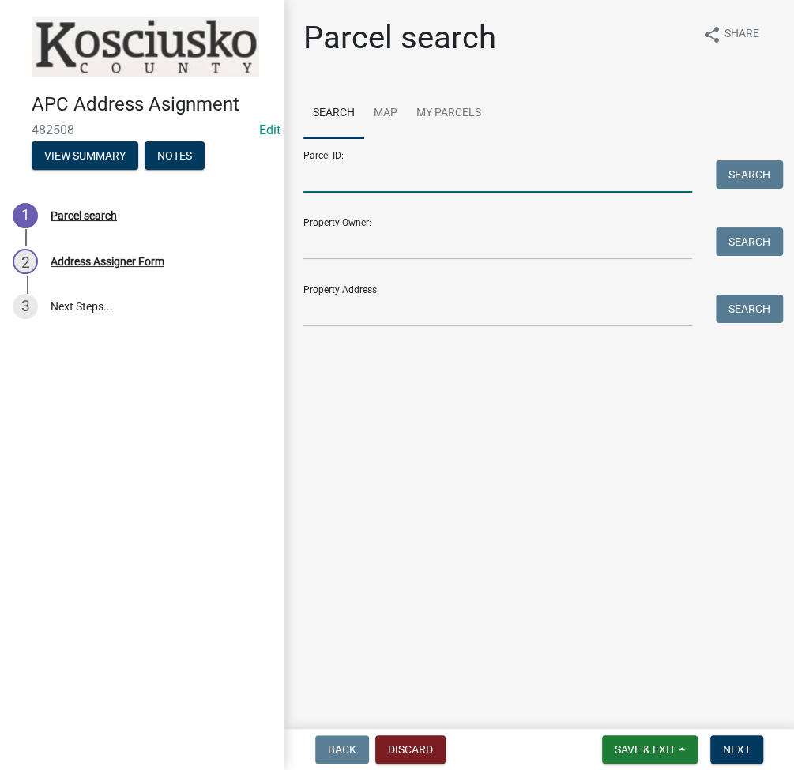
click at [379, 187] on input "Parcel ID:" at bounding box center [497, 176] width 388 height 32
paste input "011-026-002.A"
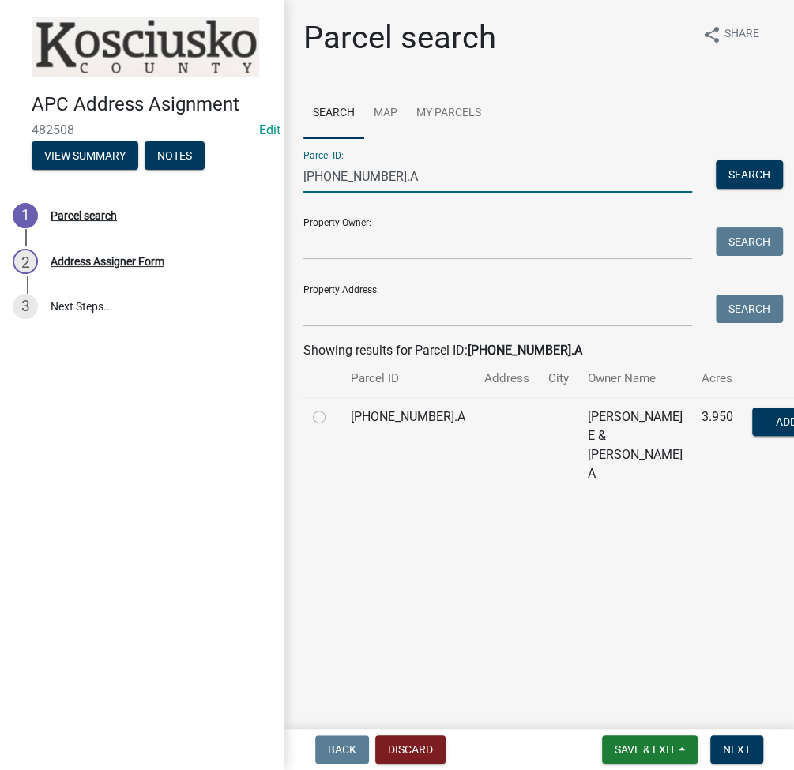
type input "011-026-002.A"
click at [332, 407] on label at bounding box center [332, 407] width 0 height 0
click at [332, 418] on input "radio" at bounding box center [337, 412] width 10 height 10
radio input "true"
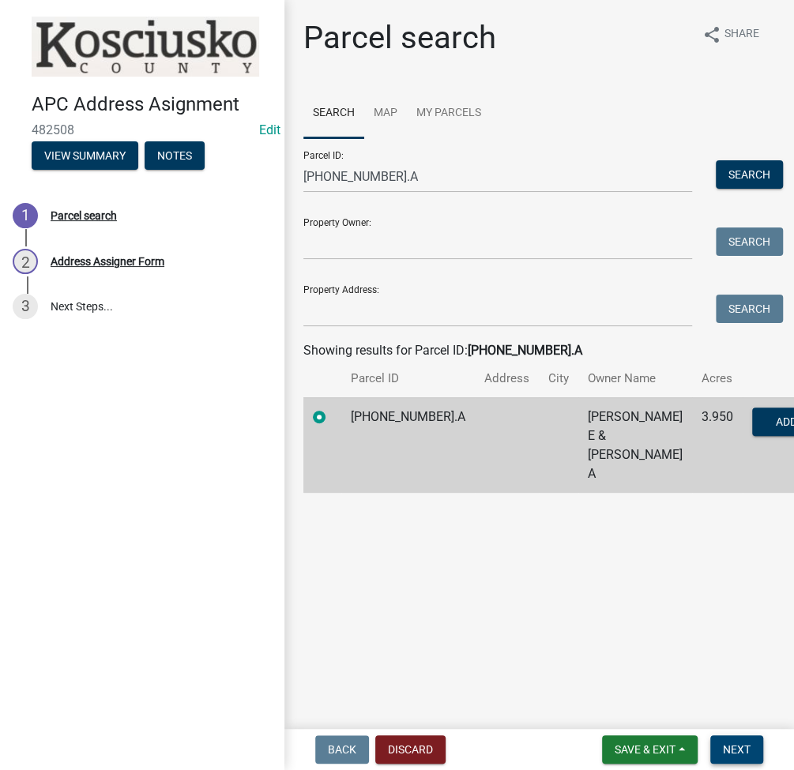
click at [745, 754] on span "Next" at bounding box center [737, 749] width 28 height 13
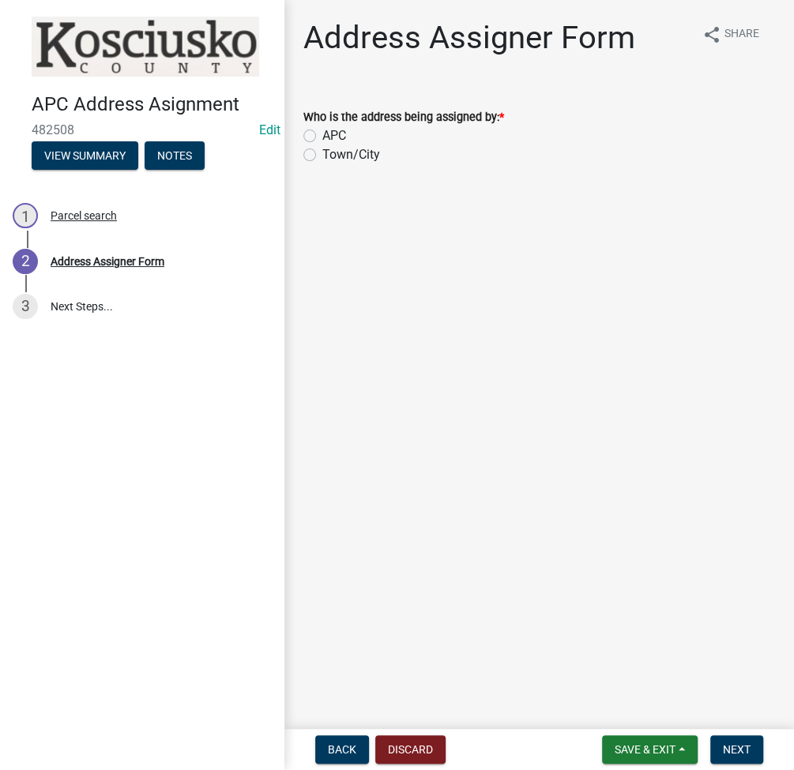
click at [322, 138] on label "APC" at bounding box center [334, 135] width 24 height 19
click at [322, 137] on input "APC" at bounding box center [327, 131] width 10 height 10
radio input "true"
click at [744, 757] on button "Next" at bounding box center [736, 749] width 53 height 28
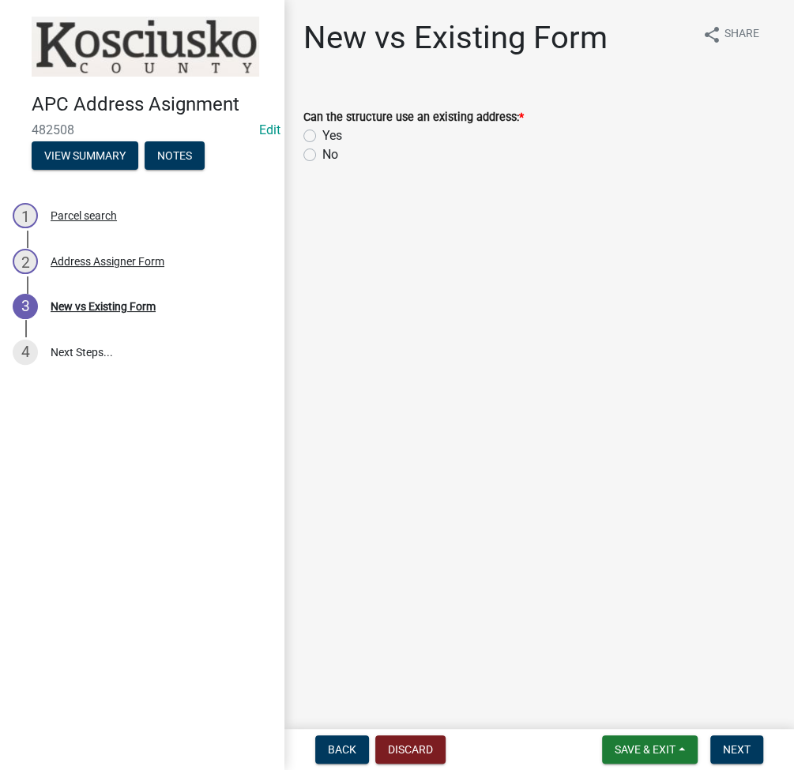
click at [322, 152] on label "No" at bounding box center [330, 154] width 16 height 19
click at [322, 152] on input "No" at bounding box center [327, 150] width 10 height 10
radio input "true"
click at [737, 754] on span "Next" at bounding box center [737, 749] width 28 height 13
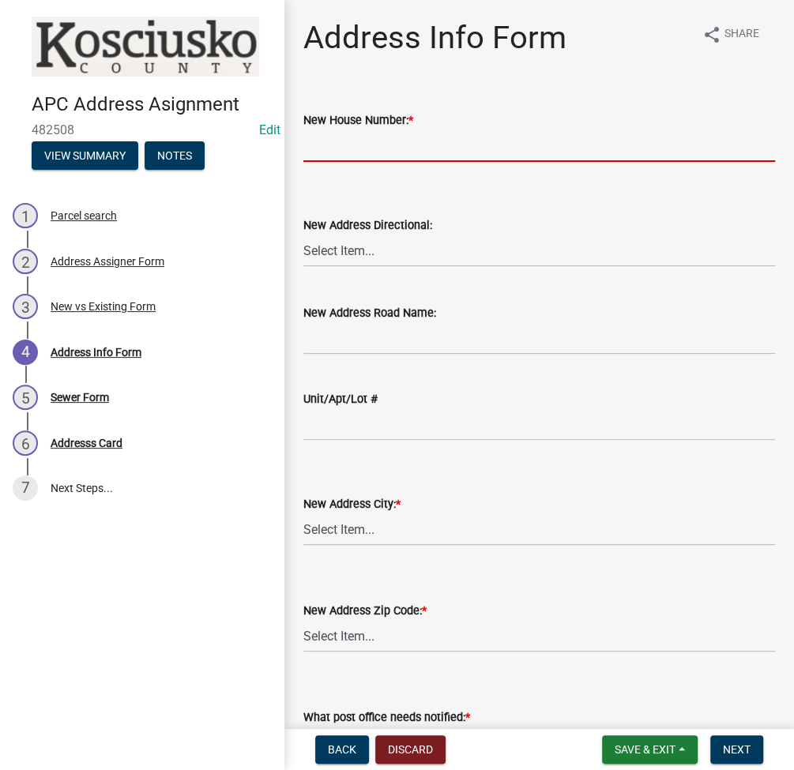
click at [370, 148] on input "New House Number: *" at bounding box center [538, 145] width 471 height 32
type input "8881"
select select "7be83b82-95f0-4d2a-9561-53976055fc4b"
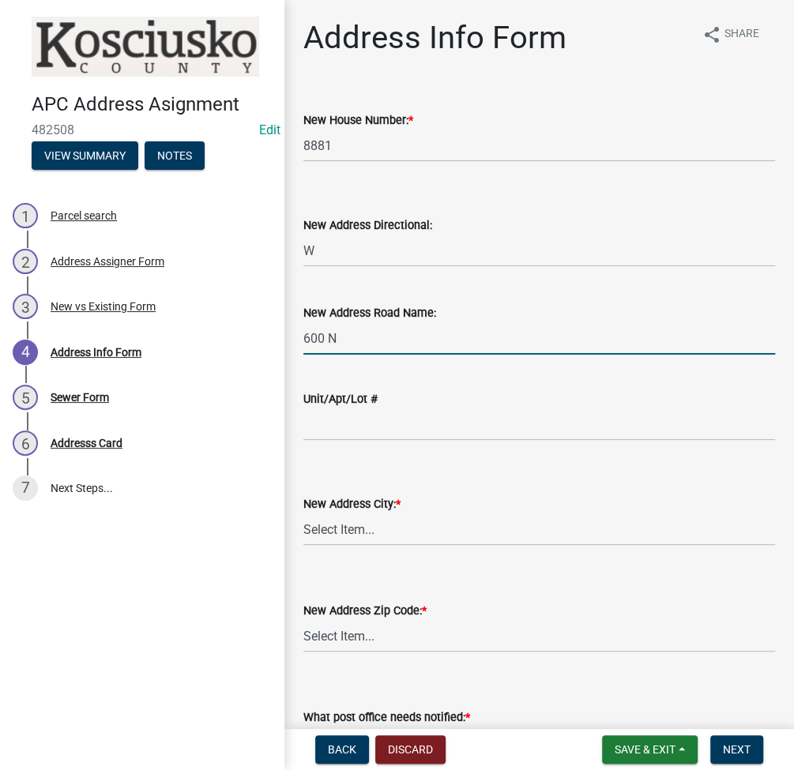
type input "600 N"
select select "56e40b8d-101c-4eb3-a122-dc0c35c8bd6f"
select select "a6045dd4-5e69-4f19-be1b-8a931894d3bd"
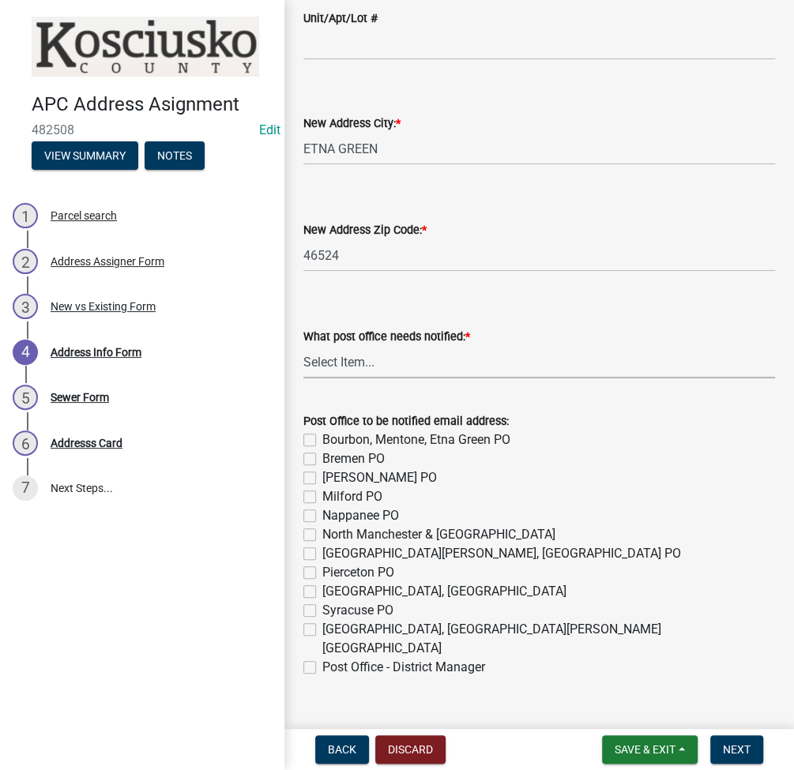
click at [336, 364] on select "Select Item... None Bourbon Bremen Cromwell Mentone Milford Nappanee North Manc…" at bounding box center [538, 362] width 471 height 32
click at [303, 346] on select "Select Item... None Bourbon Bremen Cromwell Mentone Milford Nappanee North Manc…" at bounding box center [538, 362] width 471 height 32
select select "8e2d6dd6-9400-4e32-b90e-0763d8792b76"
click at [322, 438] on label "Bourbon, Mentone, Etna Green PO" at bounding box center [416, 439] width 188 height 19
click at [322, 438] on input "Bourbon, Mentone, Etna Green PO" at bounding box center [327, 435] width 10 height 10
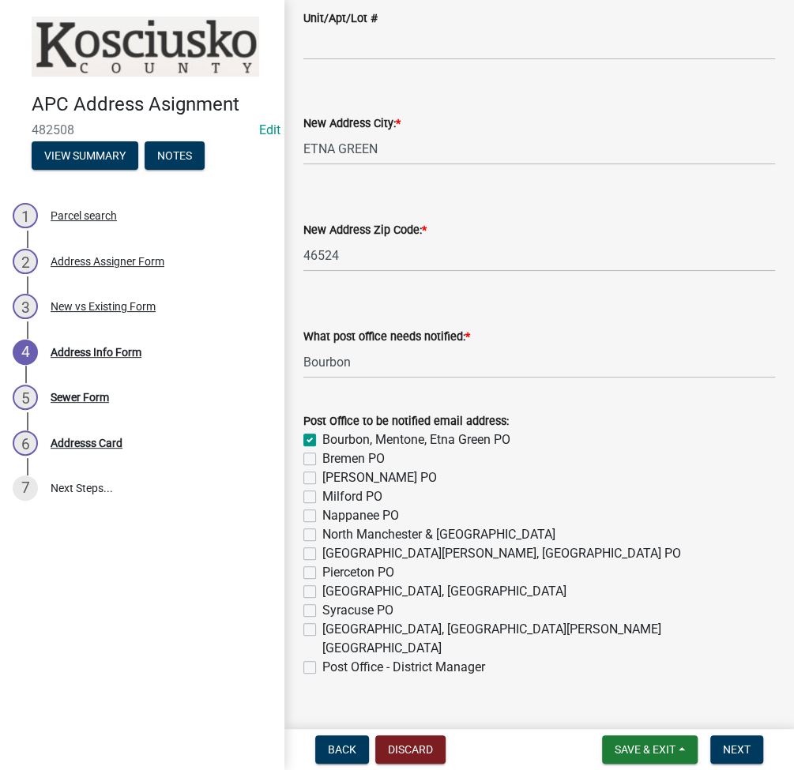
checkbox input "true"
checkbox input "false"
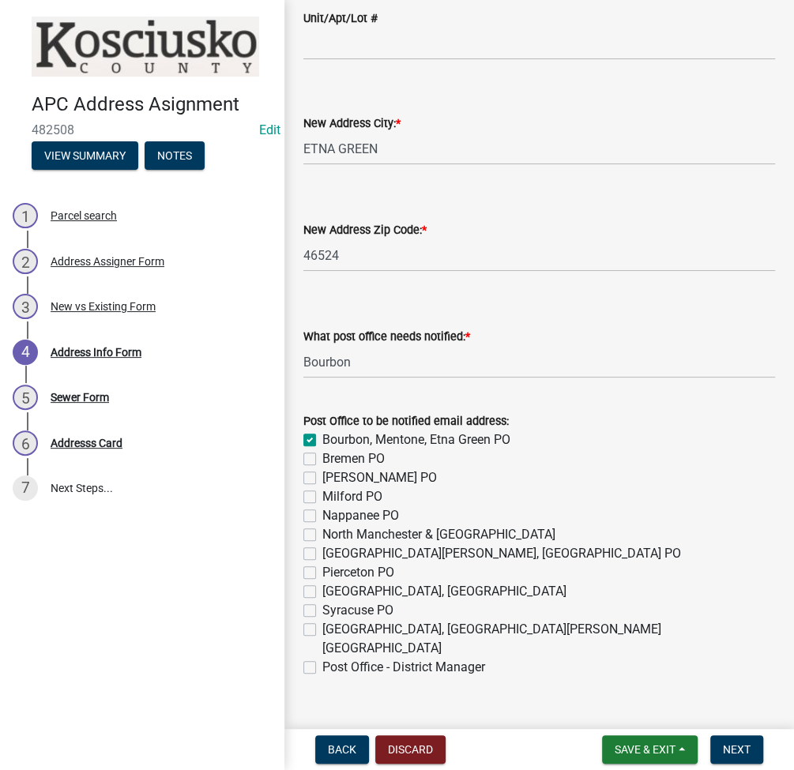
checkbox input "false"
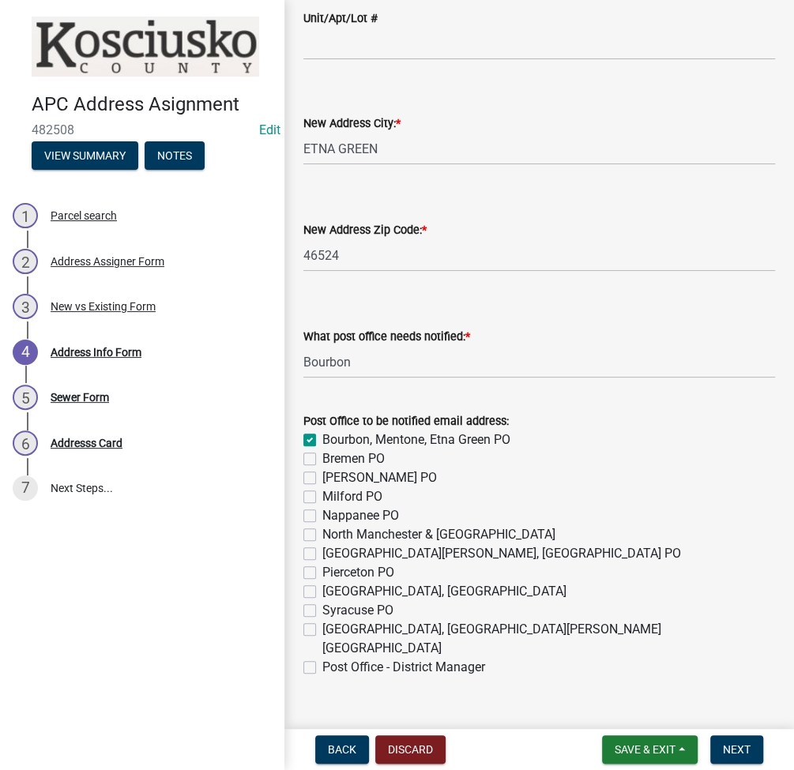
checkbox input "false"
click at [322, 658] on label "Post Office - District Manager" at bounding box center [403, 667] width 163 height 19
click at [322, 658] on input "Post Office - District Manager" at bounding box center [327, 663] width 10 height 10
checkbox input "true"
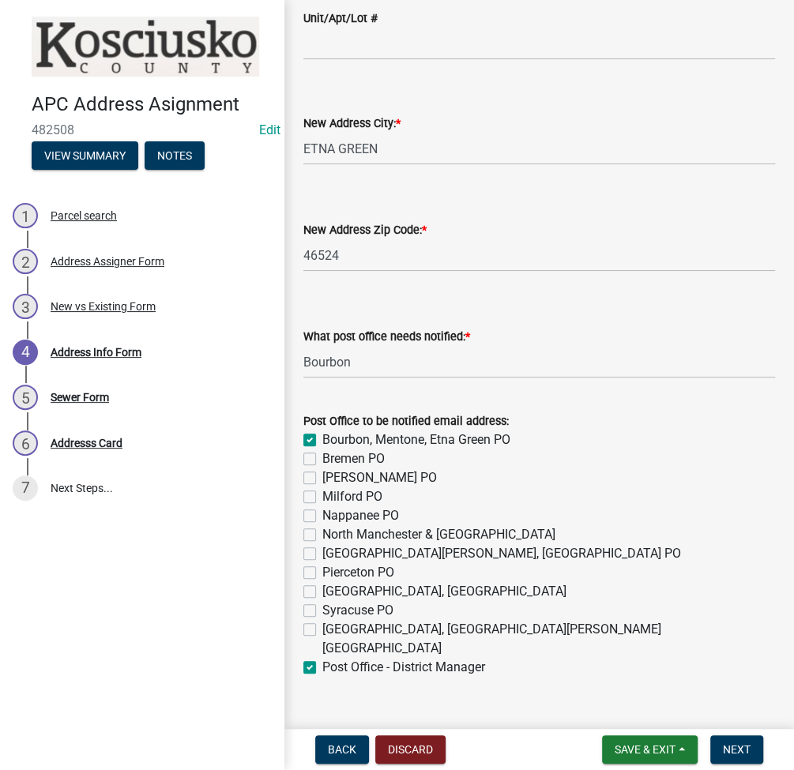
checkbox input "false"
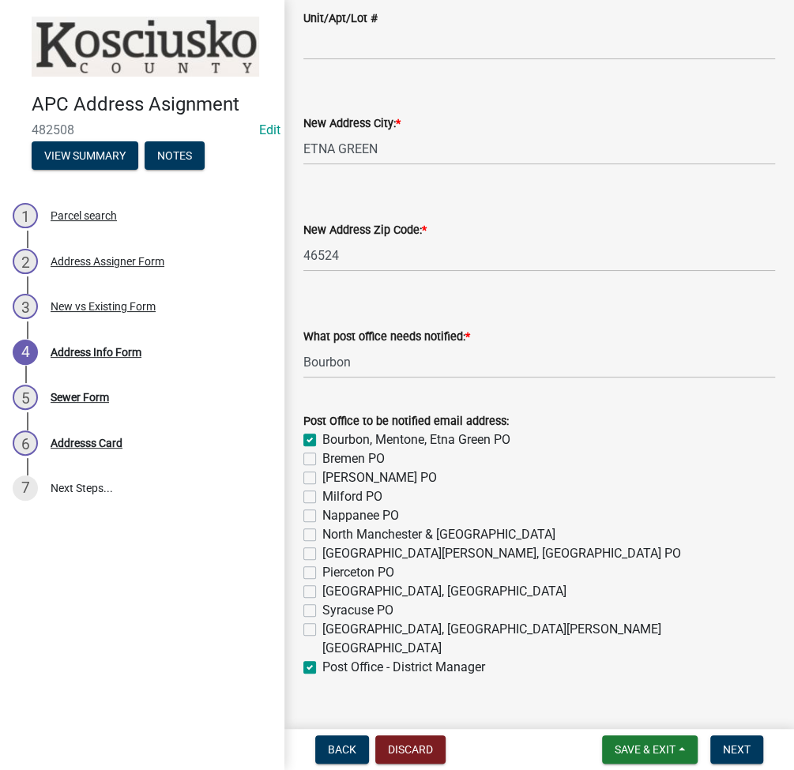
checkbox input "false"
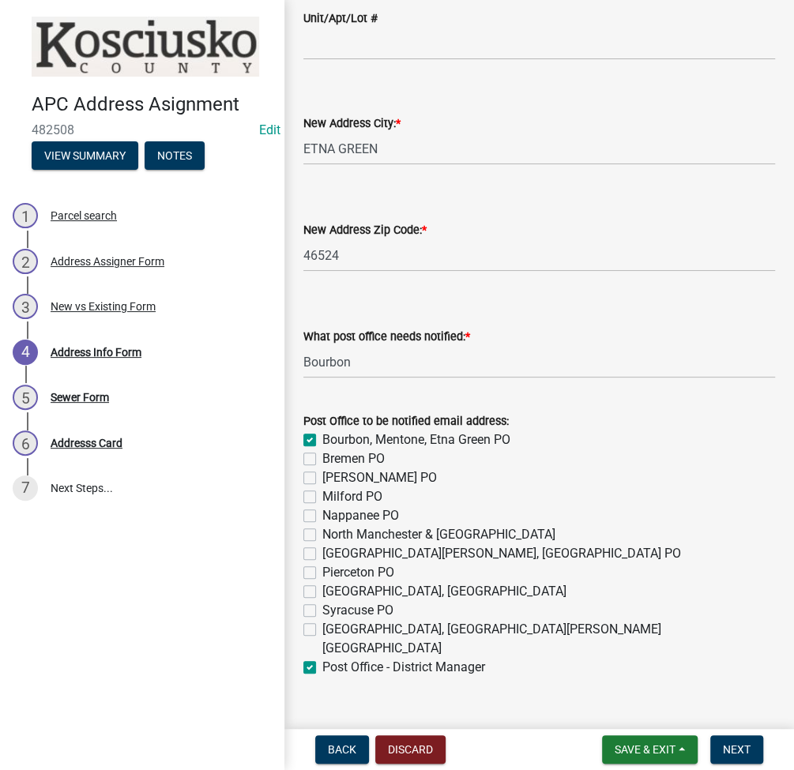
checkbox input "true"
click at [740, 743] on span "Next" at bounding box center [737, 749] width 28 height 13
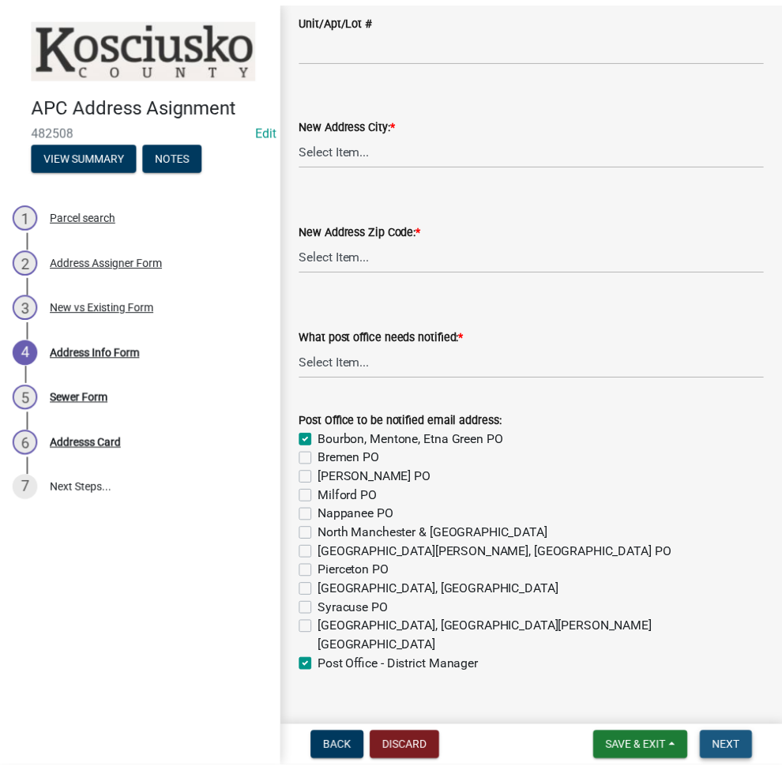
scroll to position [0, 0]
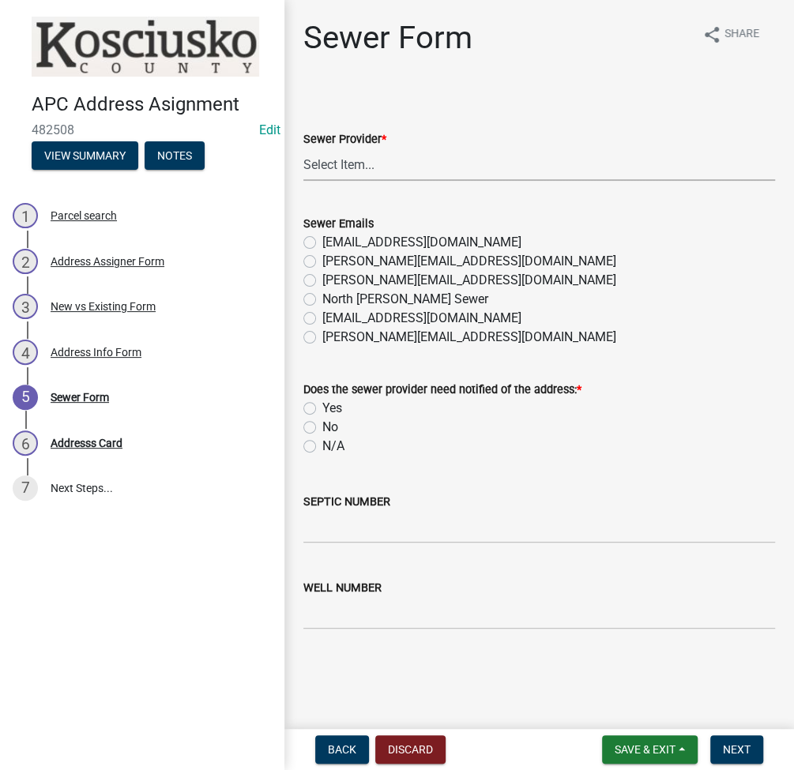
click at [321, 171] on select "Select Item... N/A Turkey Creek City of Warsaw Lakeland Sewer Town of North Web…" at bounding box center [538, 164] width 471 height 32
click at [303, 148] on select "Select Item... N/A Turkey Creek City of Warsaw Lakeland Sewer Town of North Web…" at bounding box center [538, 164] width 471 height 32
select select "523673c0-1176-4203-96db-de6e9efd0509"
click at [322, 447] on label "N/A" at bounding box center [333, 446] width 22 height 19
click at [322, 447] on input "N/A" at bounding box center [327, 442] width 10 height 10
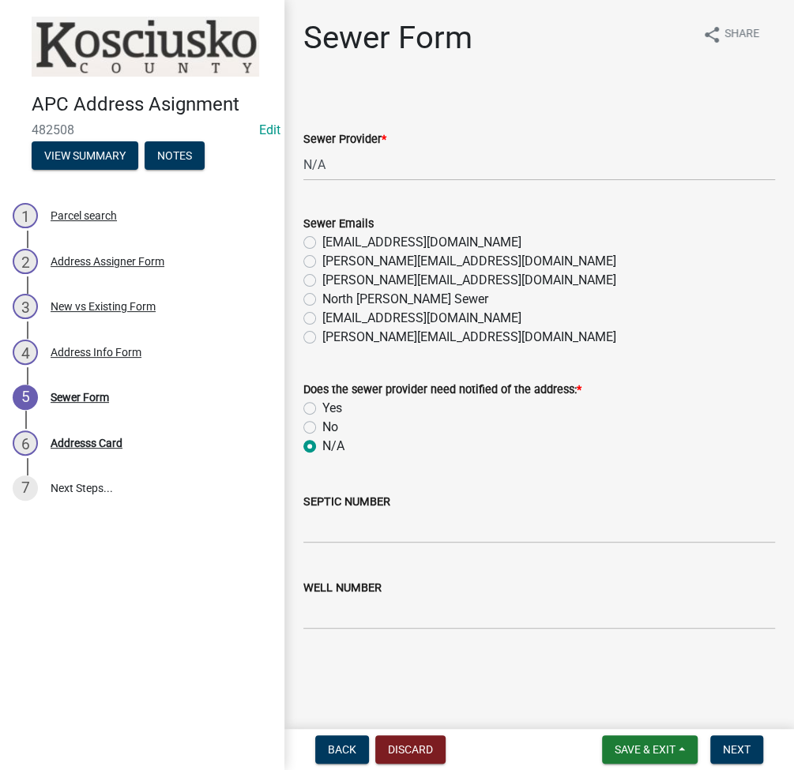
radio input "true"
click at [337, 530] on input "SEPTIC NUMBER" at bounding box center [538, 527] width 471 height 32
type input "21288"
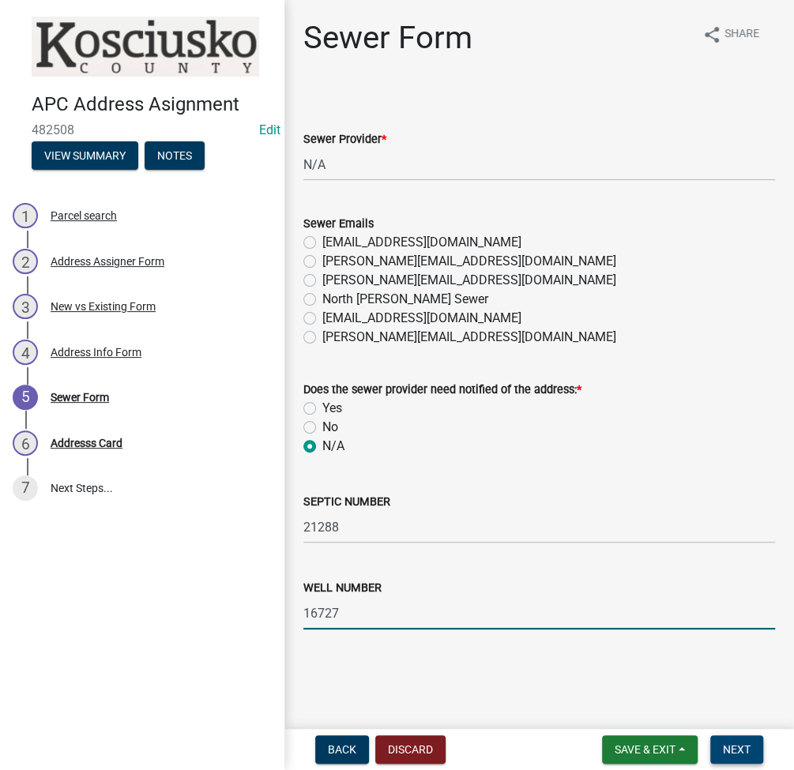
type input "16727"
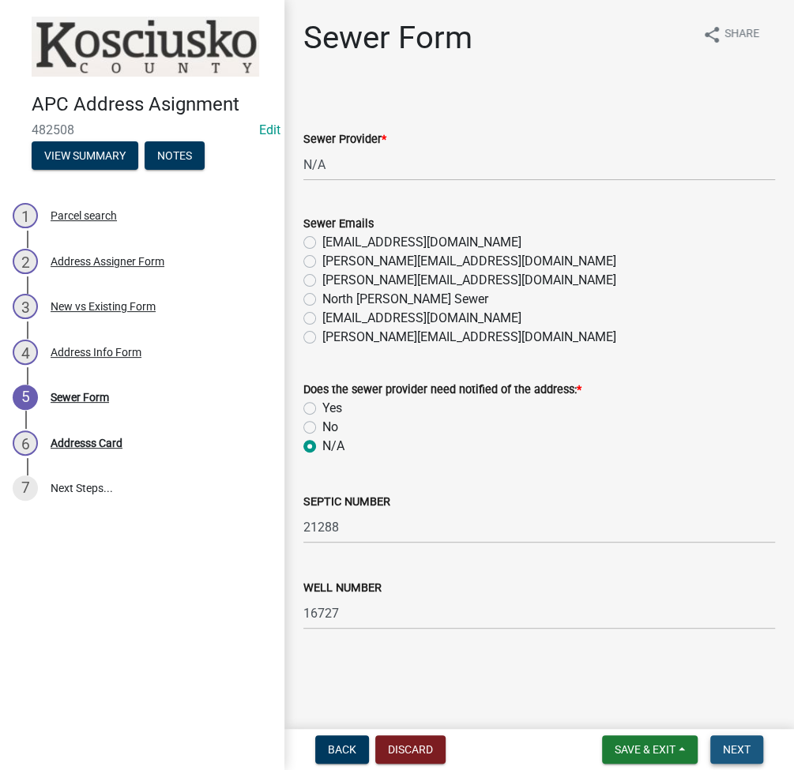
click at [734, 754] on span "Next" at bounding box center [737, 749] width 28 height 13
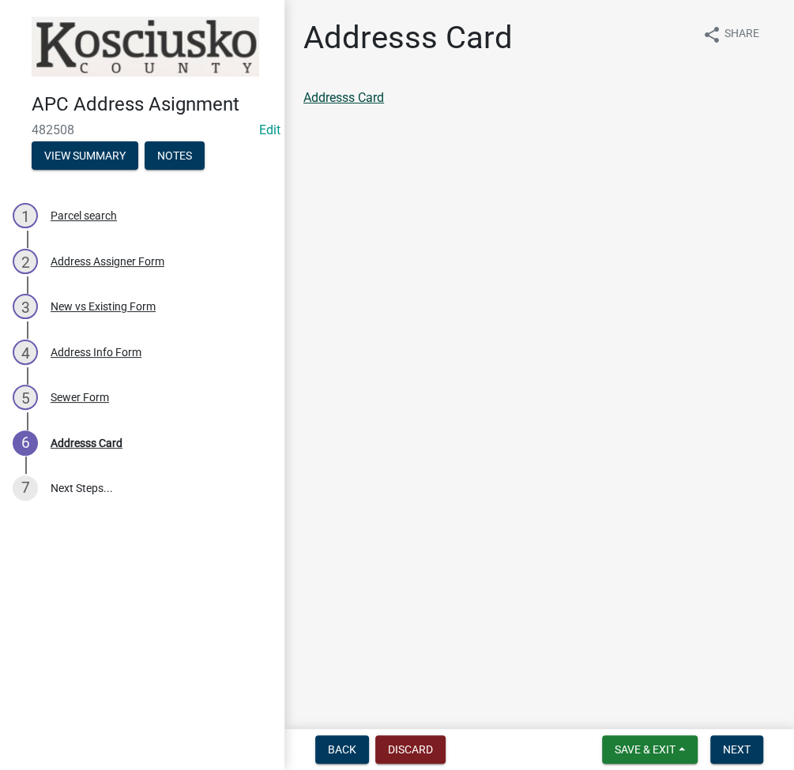
click at [380, 93] on link "Addresss Card" at bounding box center [343, 97] width 81 height 15
click at [746, 743] on span "Next" at bounding box center [737, 749] width 28 height 13
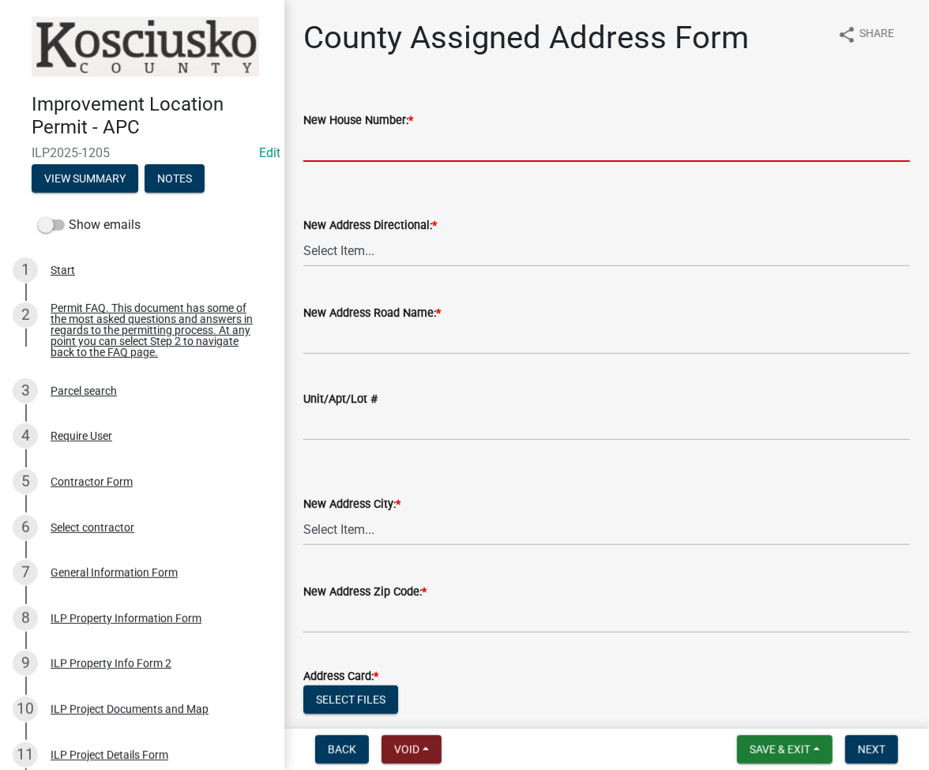
click at [343, 138] on input "New House Number: *" at bounding box center [606, 145] width 606 height 32
type input "8881"
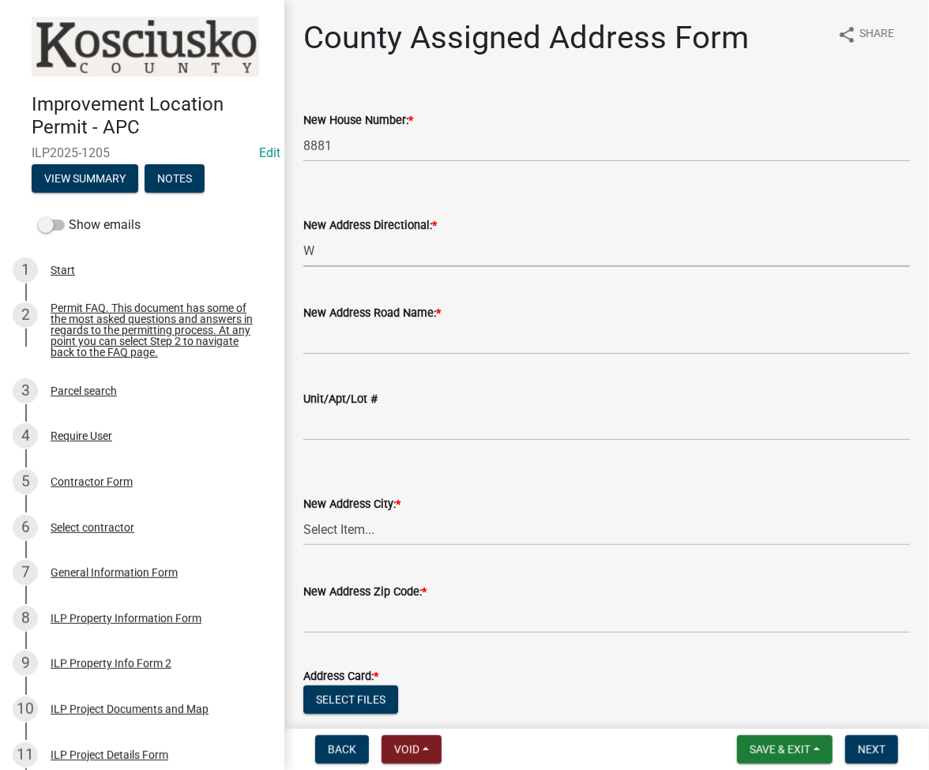
select select "31bc1b1d-d11f-4166-b73b-2a3111089e94"
type input "600 N"
select select "f344d1f1-e0b5-4e8e-9b3c-08ff7f09d19b"
type input "46524"
click at [355, 687] on button "Select files" at bounding box center [350, 699] width 95 height 28
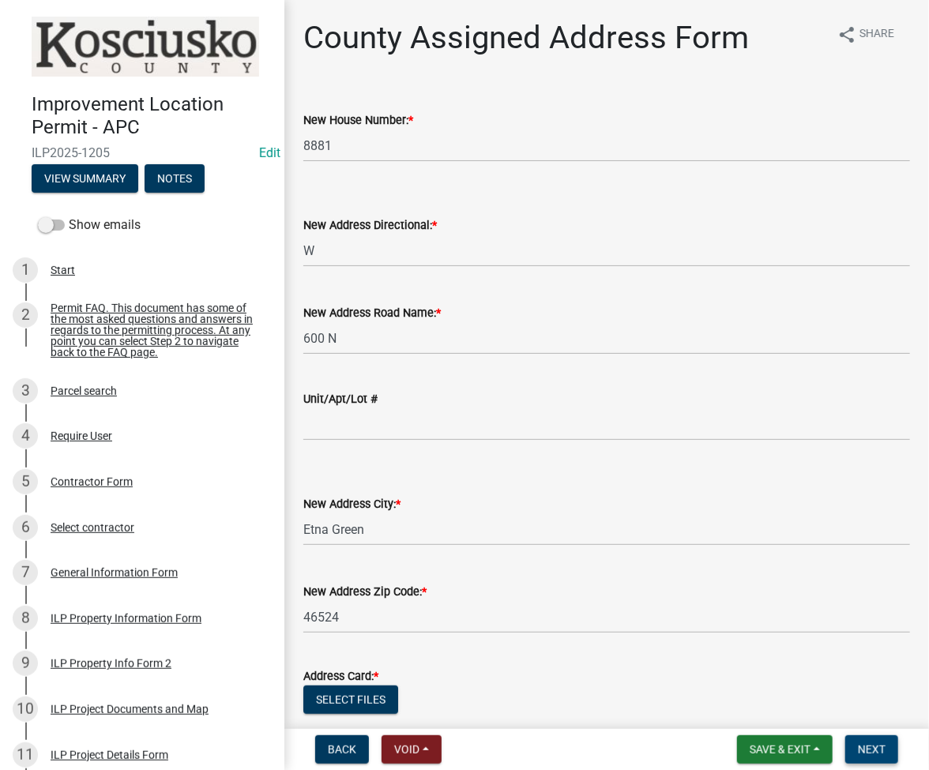
click at [871, 756] on button "Next" at bounding box center [871, 749] width 53 height 28
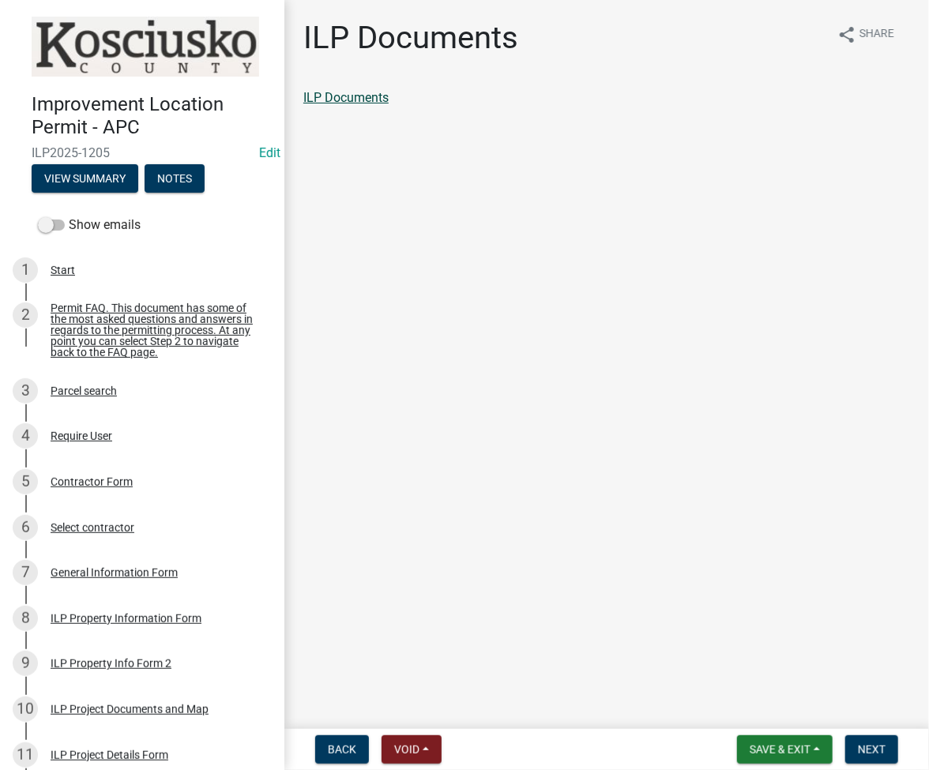
click at [348, 91] on link "ILP Documents" at bounding box center [345, 97] width 85 height 15
click at [860, 755] on span "Next" at bounding box center [872, 749] width 28 height 13
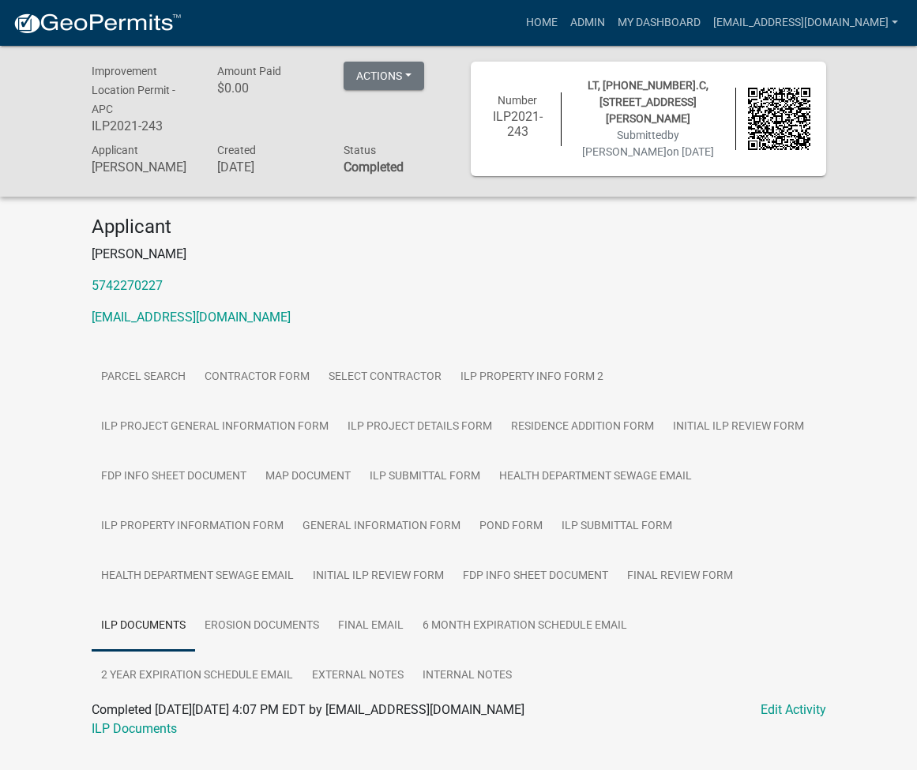
scroll to position [46, 0]
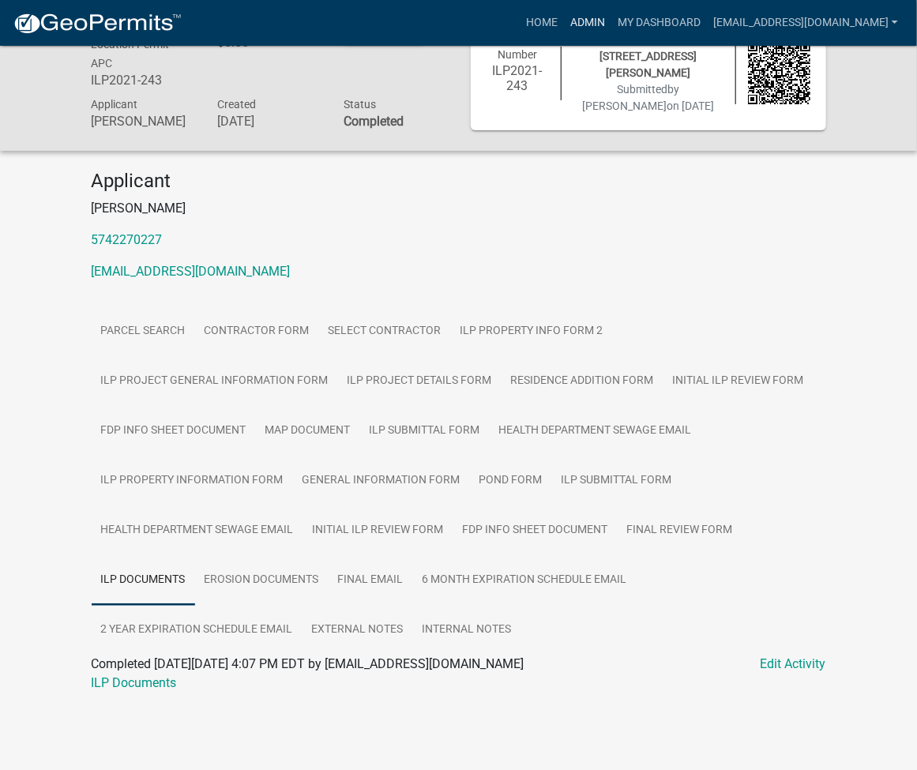
click at [611, 17] on link "Admin" at bounding box center [587, 23] width 47 height 30
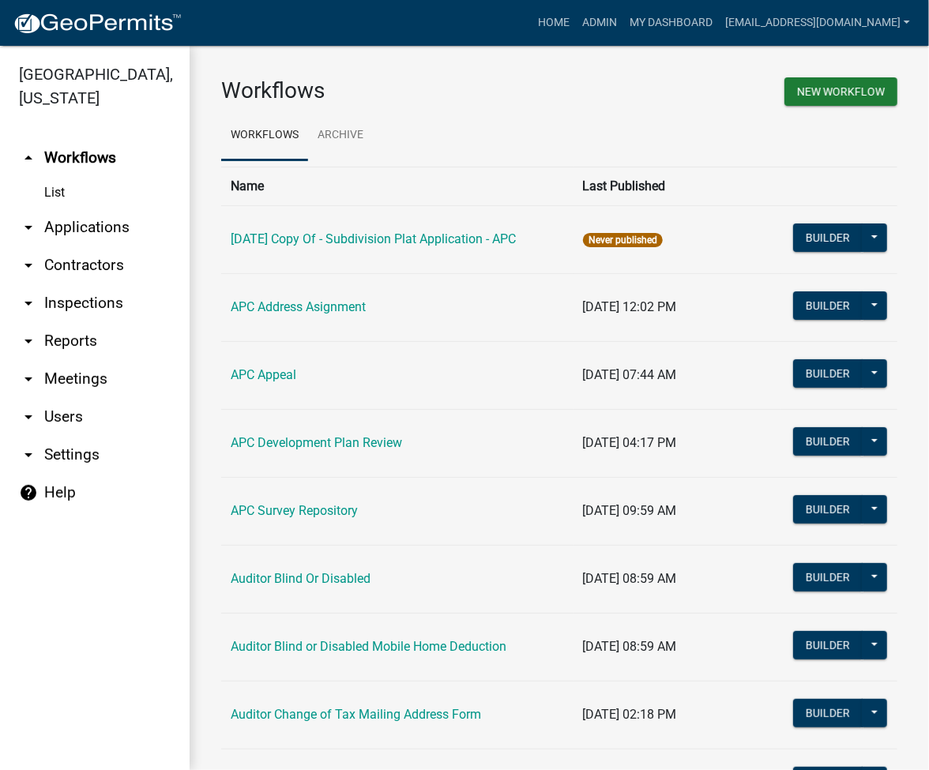
click at [81, 225] on link "arrow_drop_down Applications" at bounding box center [95, 227] width 190 height 38
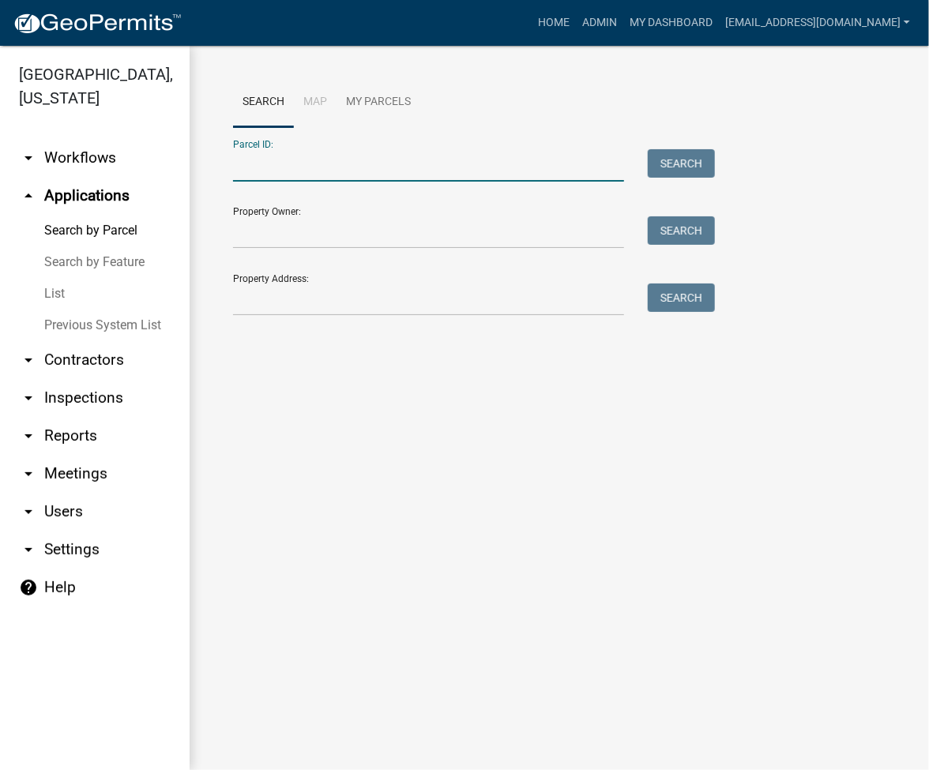
click at [318, 160] on input "Parcel ID:" at bounding box center [428, 165] width 391 height 32
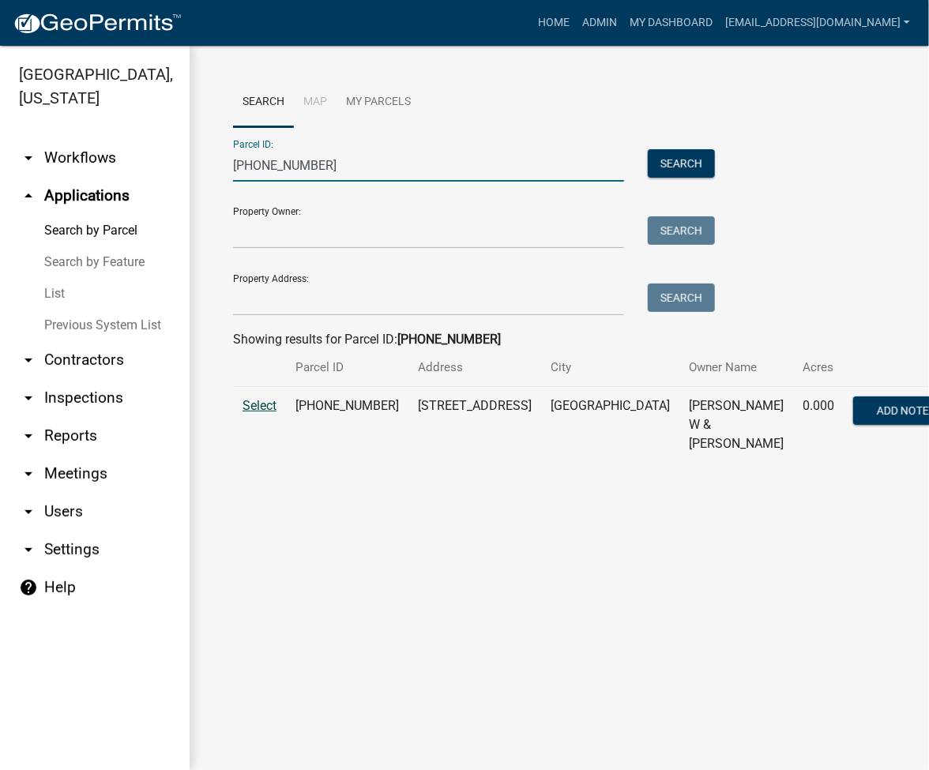
type input "[PHONE_NUMBER]"
click at [261, 402] on span "Select" at bounding box center [259, 405] width 34 height 15
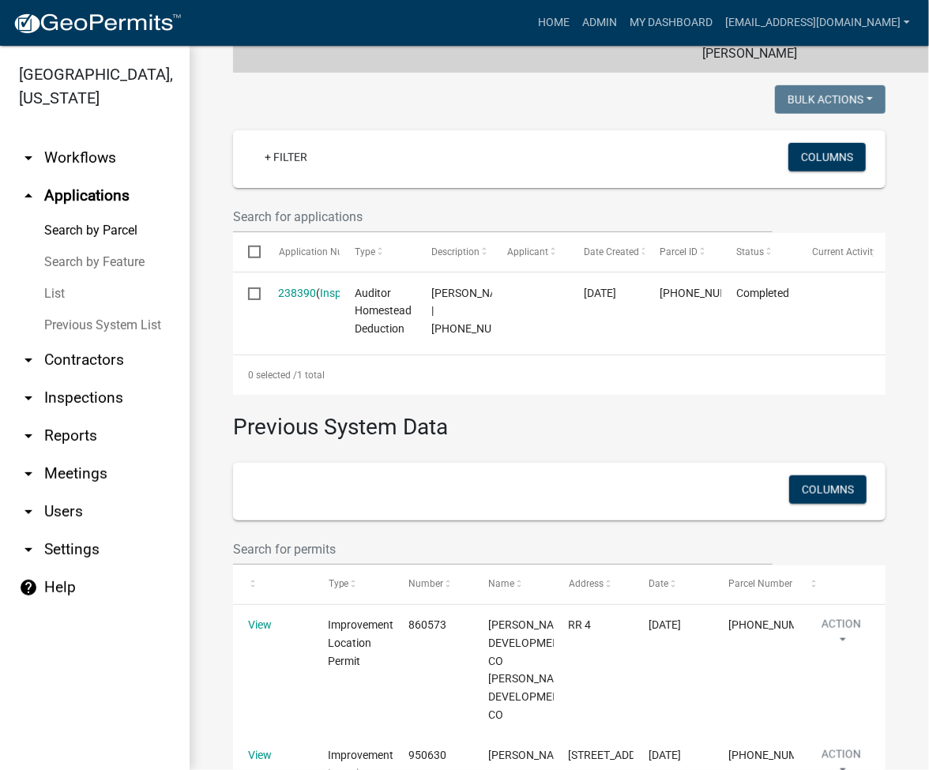
scroll to position [524, 0]
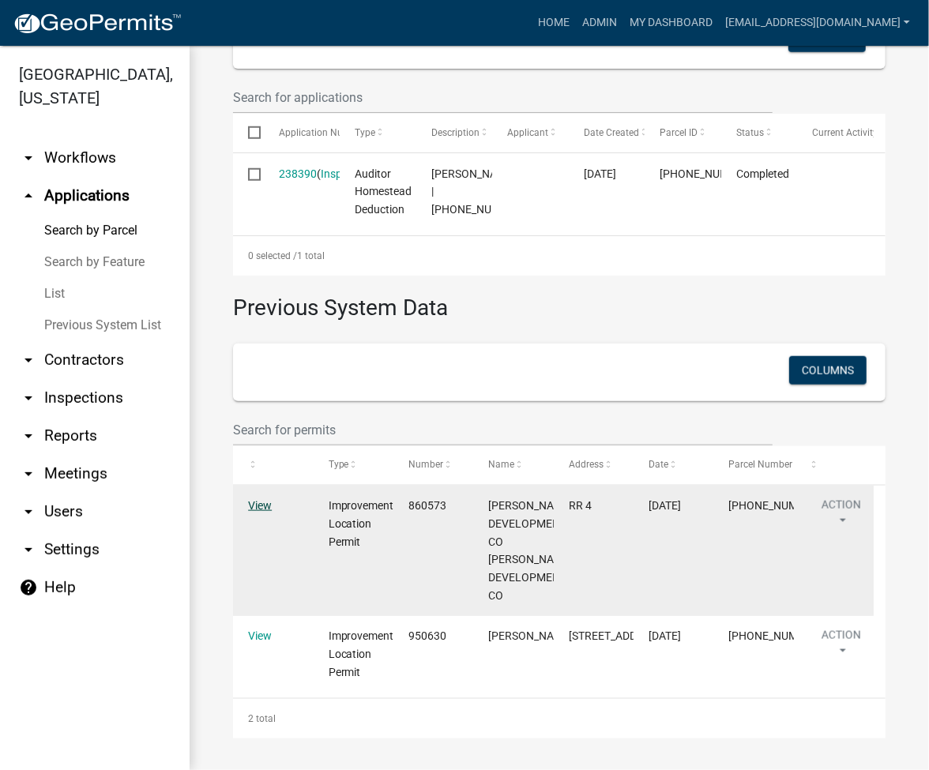
click at [258, 501] on link "View" at bounding box center [260, 505] width 24 height 13
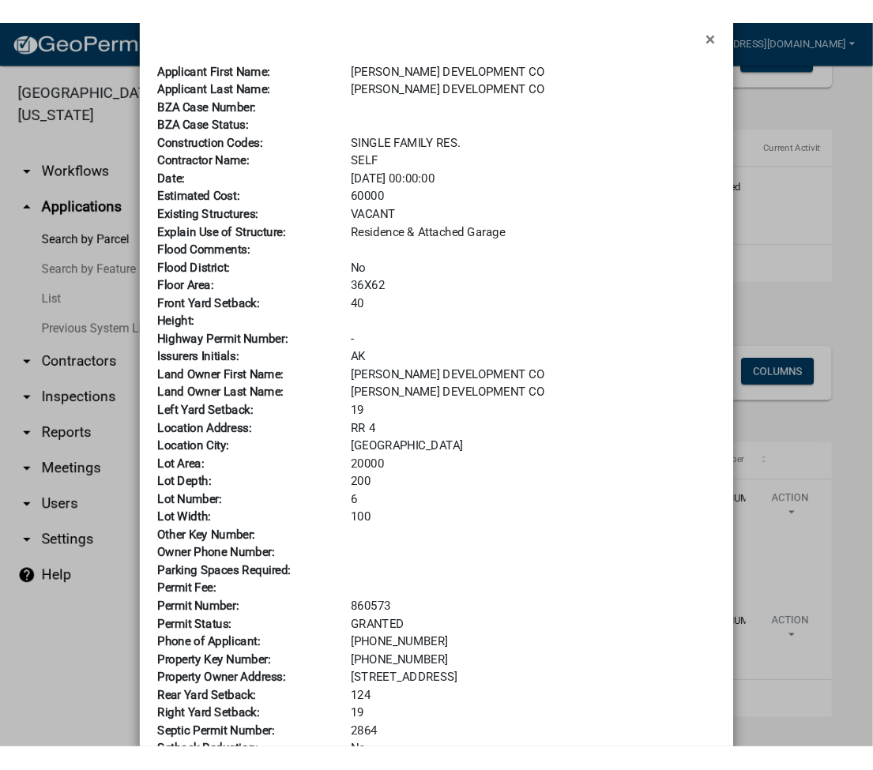
scroll to position [0, 0]
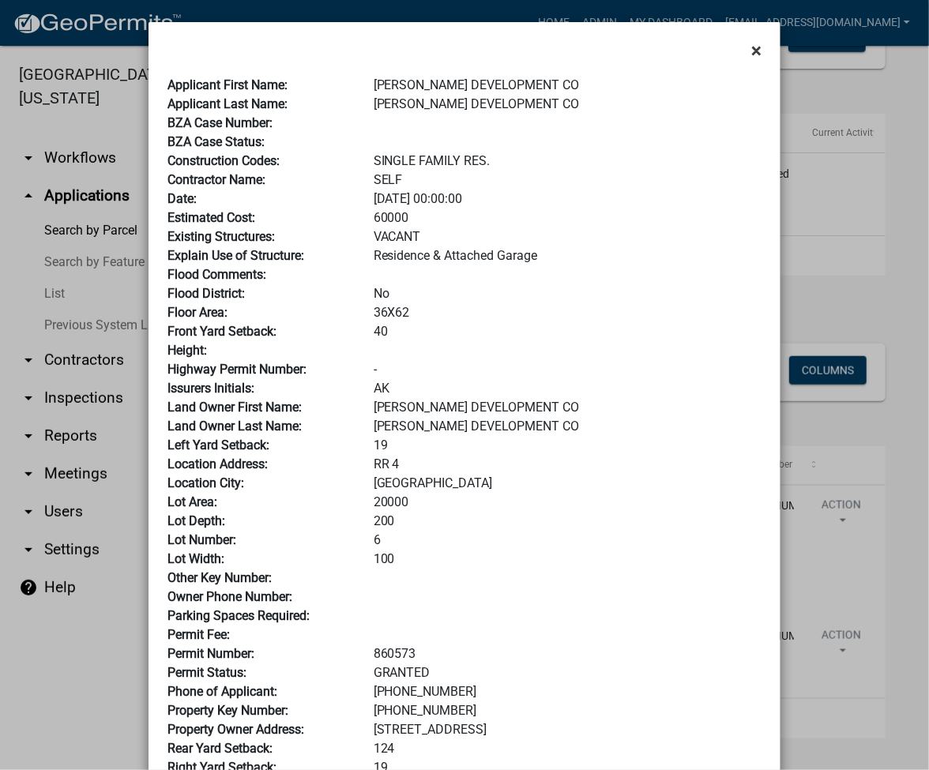
click at [742, 51] on button "×" at bounding box center [756, 50] width 36 height 44
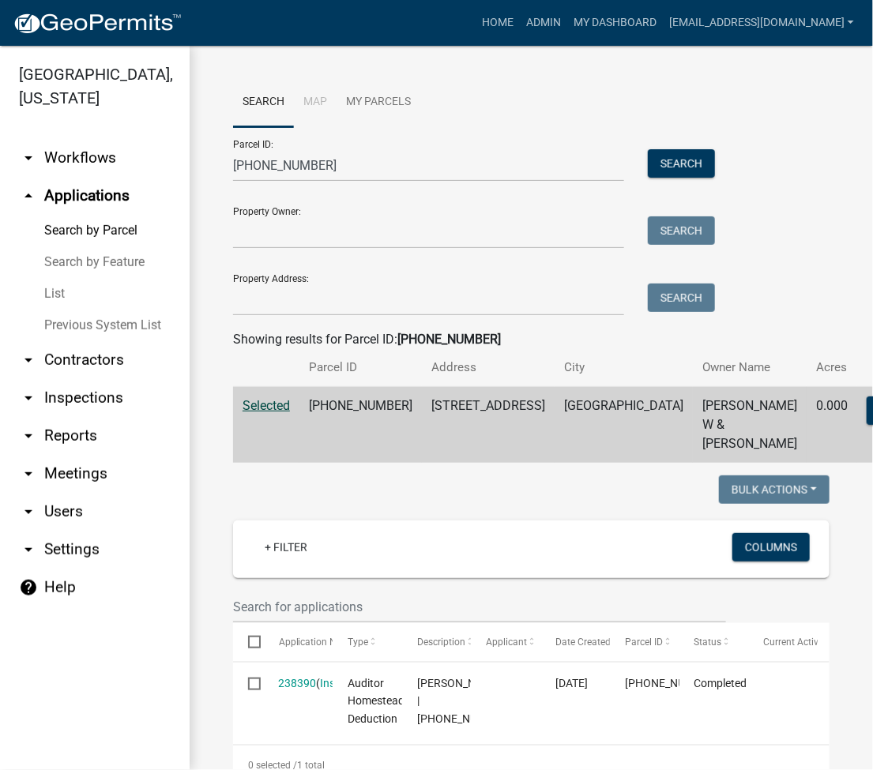
click at [388, 12] on div "Home Admin My Dashboard [EMAIL_ADDRESS][DOMAIN_NAME] Admin Account Logout" at bounding box center [527, 23] width 666 height 30
